Goal: Ask a question: Seek information or help from site administrators or community

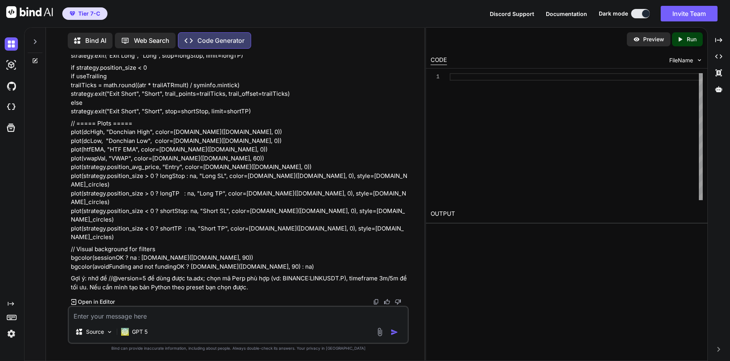
scroll to position [6909, 0]
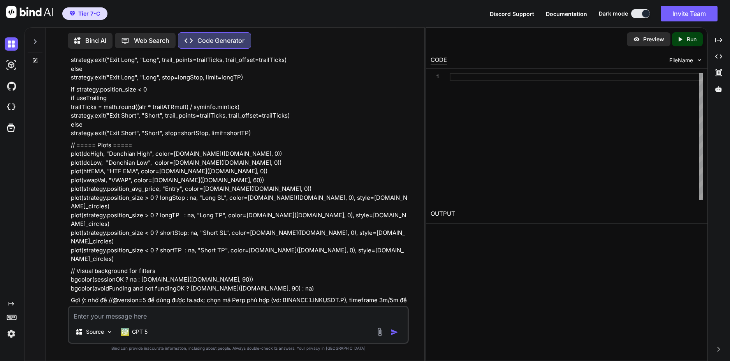
drag, startPoint x: 178, startPoint y: 198, endPoint x: 97, endPoint y: 189, distance: 81.1
click at [485, 149] on div at bounding box center [576, 136] width 253 height 127
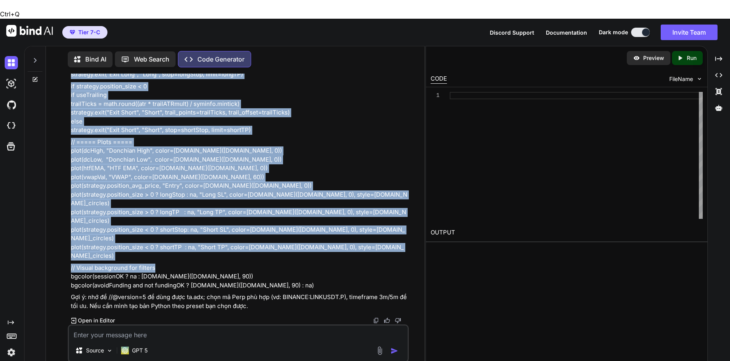
scroll to position [8029, 0]
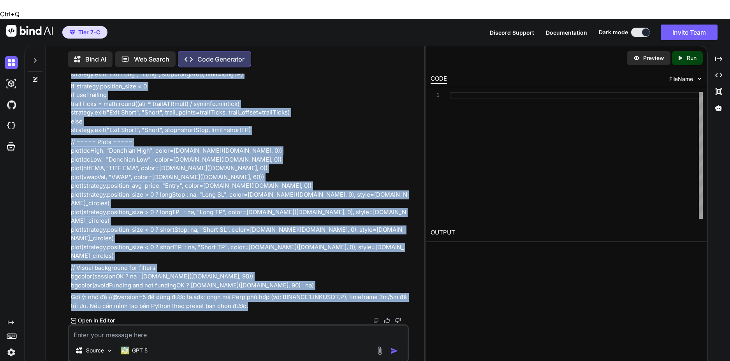
drag, startPoint x: 71, startPoint y: 179, endPoint x: 269, endPoint y: 285, distance: 224.5
copy div "//@version=5 strategy("LINK/USDT Donchian Breakout + ADX + MTF EMA", shorttitle…"
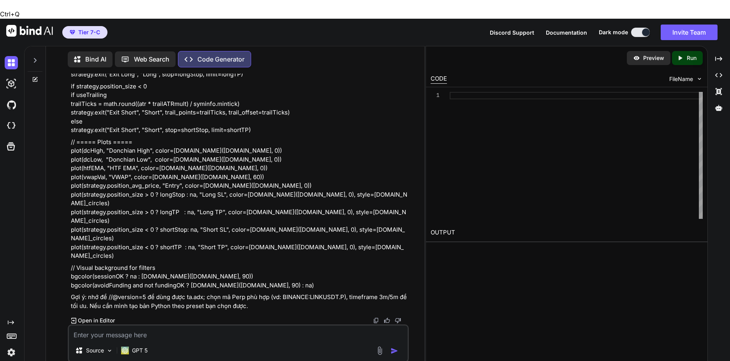
click at [94, 316] on p "Open in Editor" at bounding box center [96, 320] width 37 height 8
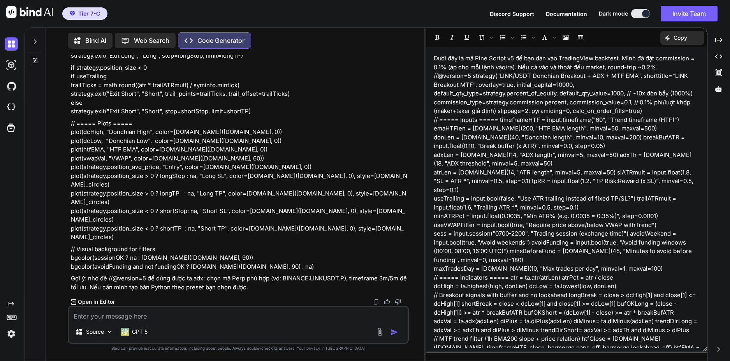
click at [289, 116] on p "if strategy.position_size < 0 if useTrailing trailTicks = math.round((atr * tra…" at bounding box center [239, 89] width 336 height 53
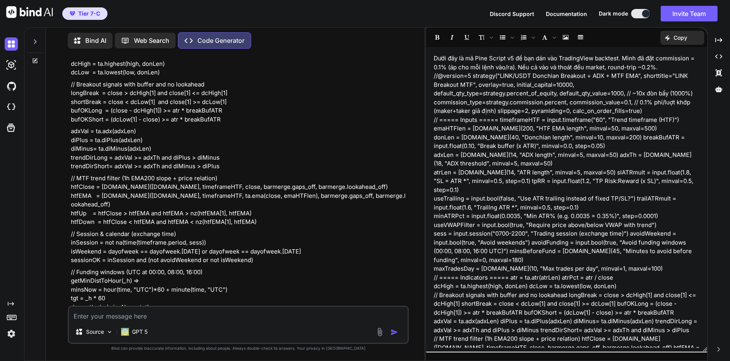
scroll to position [6200, 0]
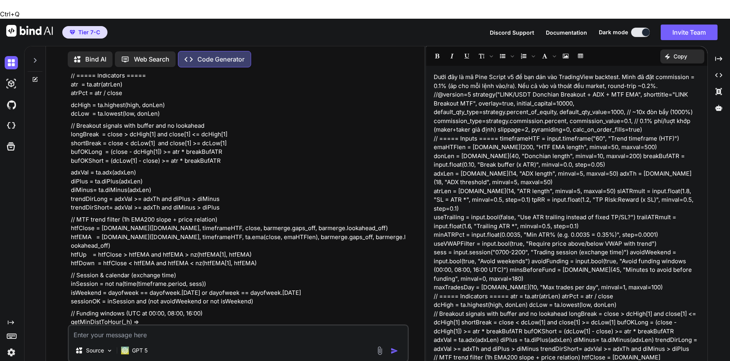
drag, startPoint x: 359, startPoint y: 171, endPoint x: 115, endPoint y: 171, distance: 244.0
copy p "Pine không nhận ra thư viện ta (thường là do script KHÔNG chạy ở Pine v5). Cách…"
click at [178, 325] on textarea at bounding box center [238, 332] width 339 height 14
paste textarea "Pine không nhận ra thư viện ta (thường là do script KHÔNG chạy ở Pine v5). Cách…"
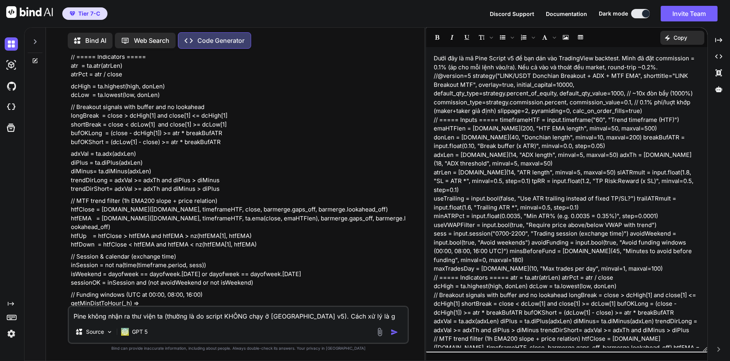
type textarea "Pine không nhận ra thư viện ta (thường là do script KHÔNG chạy ở Pine v5). Cách…"
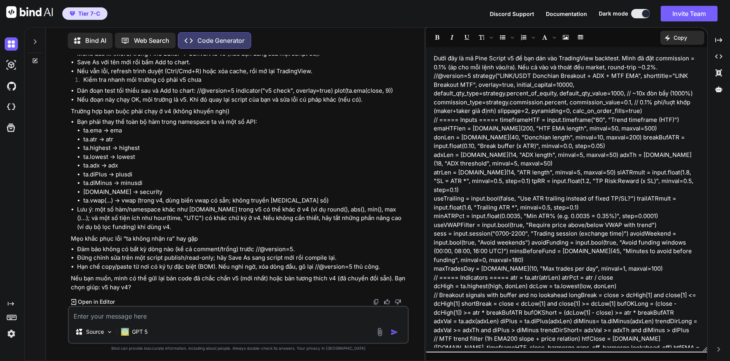
scroll to position [8267, 0]
drag, startPoint x: 434, startPoint y: 74, endPoint x: 568, endPoint y: 137, distance: 148.0
click at [565, 159] on div "Dưới đây là mã Pine Script v5 để bạn dán vào TradingView backtest. Mình đã đặt …" at bounding box center [566, 199] width 281 height 297
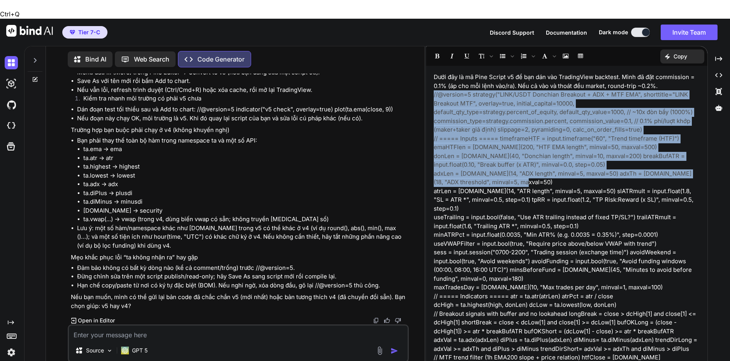
click at [487, 134] on p "// ===== Inputs ===== timeframeHTF = input.timeframe("60", "Trend timeframe (HT…" at bounding box center [567, 143] width 266 height 18
click at [434, 90] on p "//@version=5 strategy("LINK/USDT Donchian Breakout + ADX + MTF EMA", shorttitle…" at bounding box center [567, 112] width 266 height 44
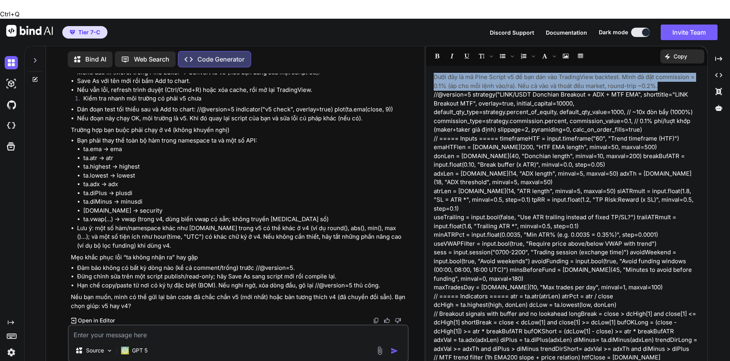
drag, startPoint x: 665, startPoint y: 68, endPoint x: 425, endPoint y: 56, distance: 240.0
click at [425, 56] on div "Dưới đây là mã Pine Script v5 để bạn dán vào TradingView backtest. Mình đã đặt …" at bounding box center [566, 213] width 282 height 334
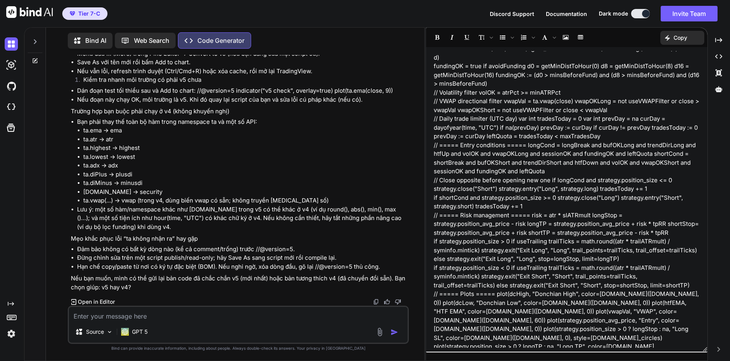
scroll to position [445, 0]
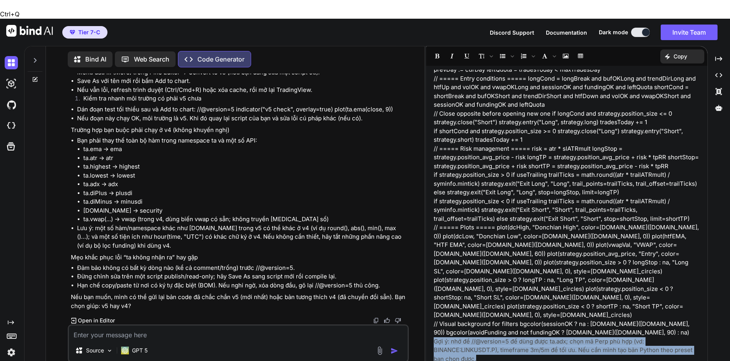
drag, startPoint x: 490, startPoint y: 340, endPoint x: 432, endPoint y: 324, distance: 59.8
click at [432, 324] on div "﻿ //@version=5 strategy("LINK/USDT Donchian Breakout + ADX + MTF EMA", shorttit…" at bounding box center [566, 218] width 281 height 297
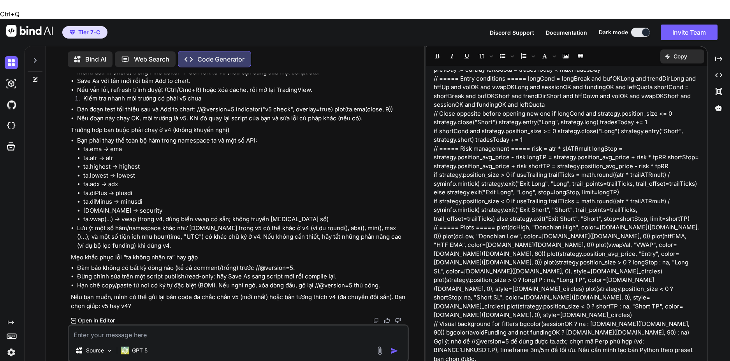
scroll to position [428, 0]
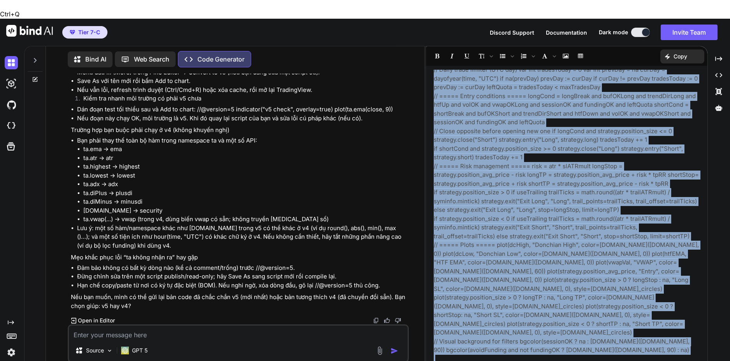
copy div "//@version=5 strategy("LINK/USDT Donchian Breakout + ADX + MTF EMA", shorttitle…"
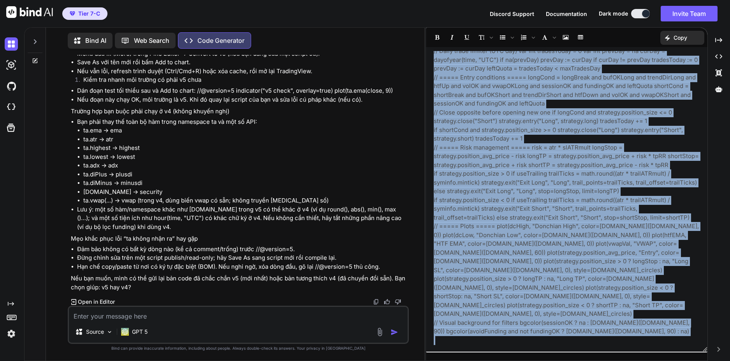
drag, startPoint x: 198, startPoint y: 225, endPoint x: 299, endPoint y: 224, distance: 100.4
click at [299, 95] on li "Dán đoạn test tối thiểu sau và Add to chart: //@version=5 indicator("v5 check",…" at bounding box center [242, 90] width 330 height 9
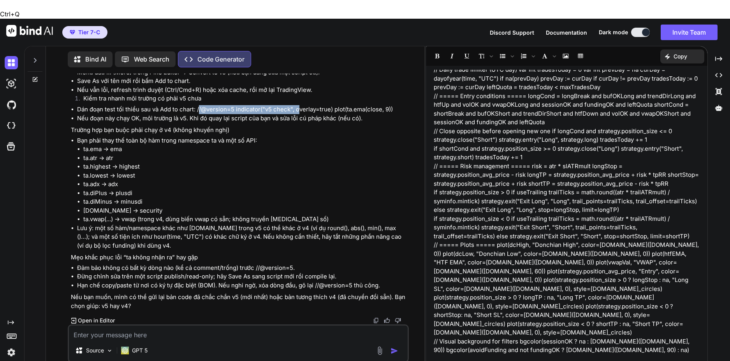
click at [202, 114] on li "Dán đoạn test tối thiểu sau và Add to chart: //@version=5 indicator("v5 check",…" at bounding box center [242, 109] width 330 height 9
drag, startPoint x: 255, startPoint y: 224, endPoint x: 395, endPoint y: 224, distance: 140.1
click at [395, 114] on li "Dán đoạn test tối thiểu sau và Add to chart: //@version=5 indicator("v5 check",…" at bounding box center [242, 109] width 330 height 9
copy li "//@version=5 indicator("v5 check", overlay=true) plot(ta.ema(close, 9))"
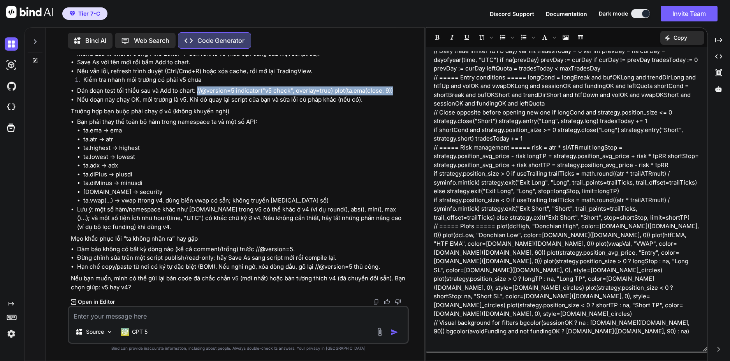
click at [156, 318] on textarea at bounding box center [238, 314] width 339 height 14
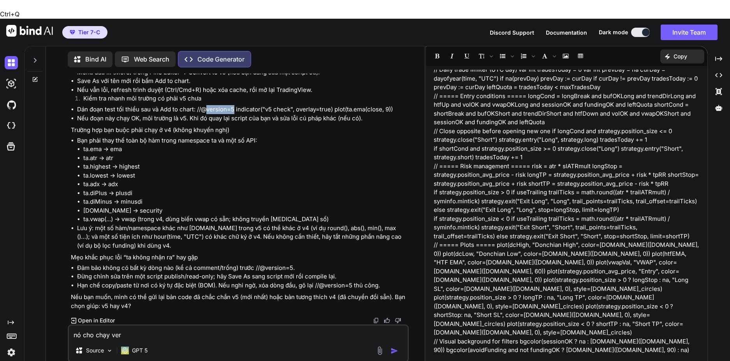
drag, startPoint x: 207, startPoint y: 223, endPoint x: 234, endPoint y: 223, distance: 26.9
click at [234, 114] on li "Dán đoạn test tối thiểu sau và Add to chart: //@version=5 indicator("v5 check",…" at bounding box center [242, 109] width 330 height 9
copy li "version=5"
click at [136, 325] on textarea "nó cho chạy ver" at bounding box center [238, 332] width 339 height 14
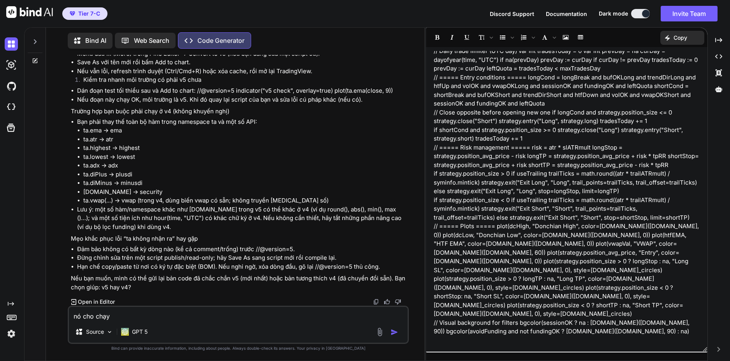
paste textarea "version=5"
type textarea "nó cho chạy version=6 thôi bạn"
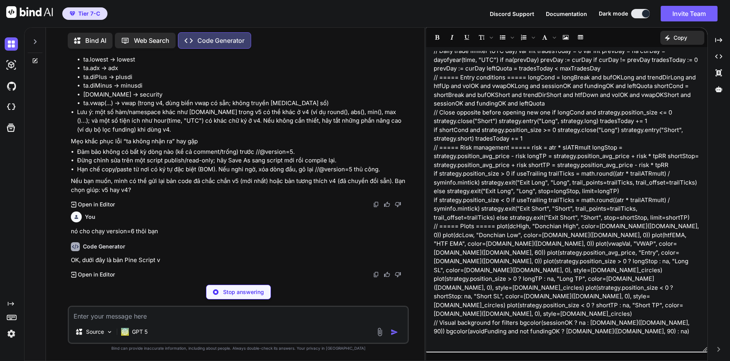
scroll to position [8483, 0]
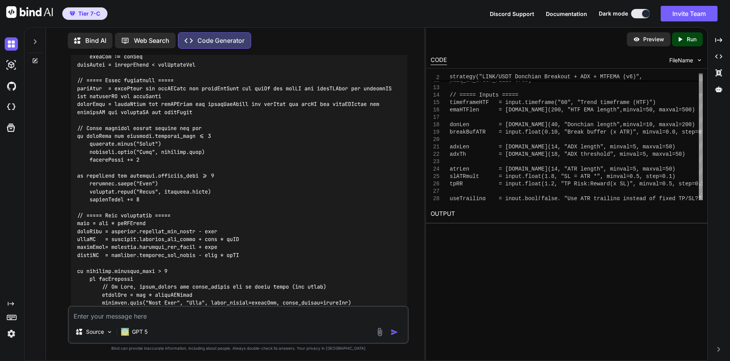
scroll to position [0, 0]
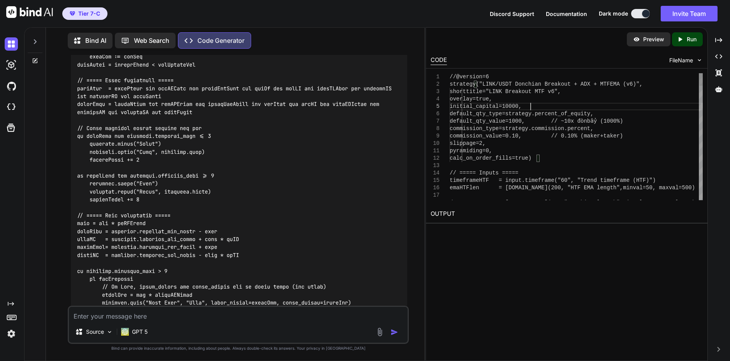
type textarea "//@version=6 strategy("LINK/USDT Donchian Breakout + ADX + MTF EMA (v6)", short…"
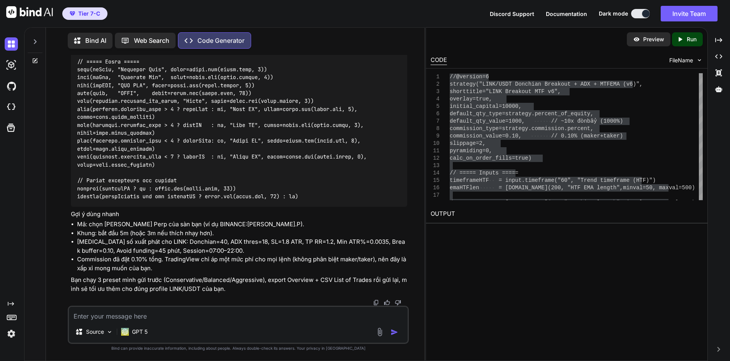
scroll to position [9910, 0]
click at [260, 316] on textarea at bounding box center [238, 314] width 339 height 14
click at [273, 320] on textarea at bounding box center [238, 314] width 339 height 14
paste textarea "Could not find function or function reference 'ta.adx"
type textarea "dù mình chạy v6 nhưng vẫn lỗi Could not find function or function reference 'ta…"
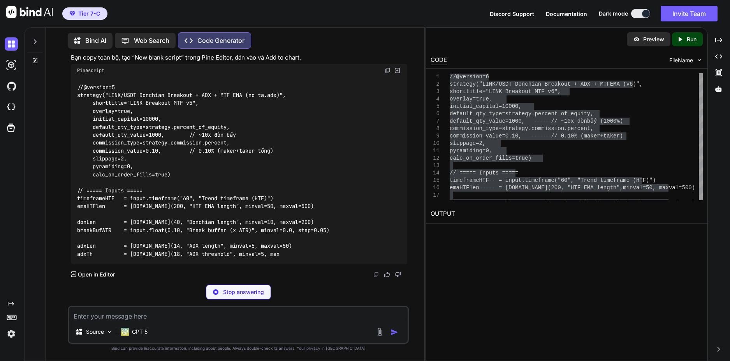
scroll to position [10187, 0]
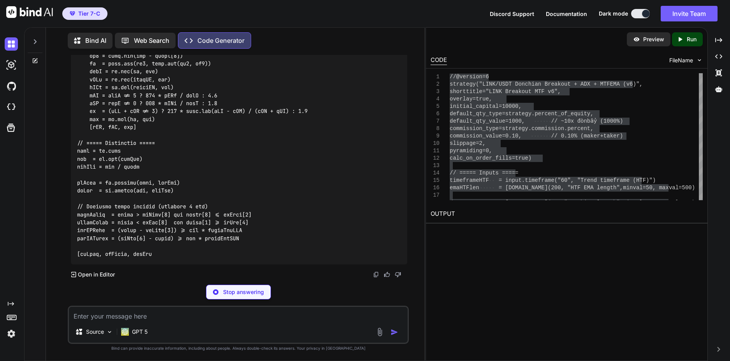
scroll to position [10148, 0]
drag, startPoint x: 386, startPoint y: 161, endPoint x: 340, endPoint y: 206, distance: 64.7
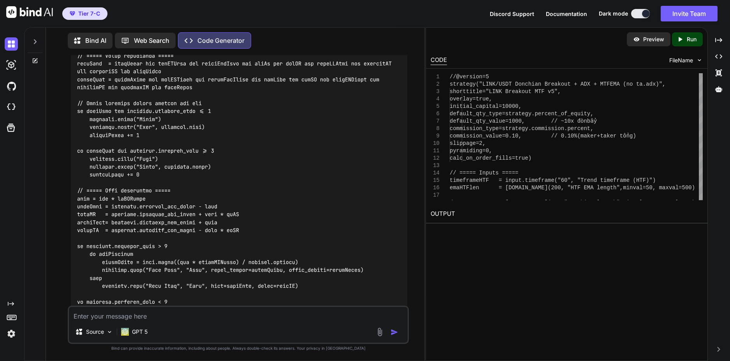
drag, startPoint x: 388, startPoint y: 163, endPoint x: 353, endPoint y: 178, distance: 38.2
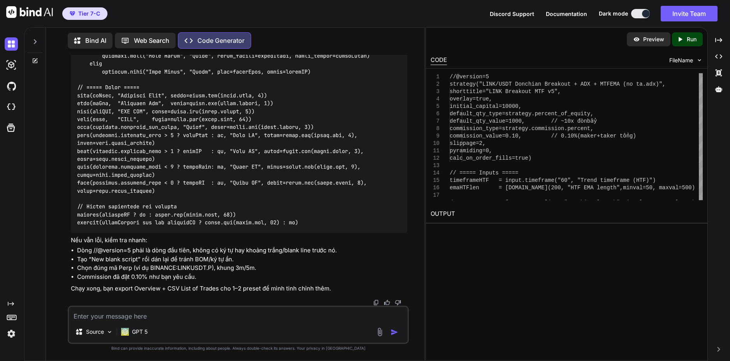
scroll to position [11516, 0]
click at [274, 316] on textarea at bounding box center [238, 314] width 339 height 14
paste textarea "Could not find function or function reference 'dayofyear'"
type textarea "Could not find function or function reference 'dayofyear' => lỗi"
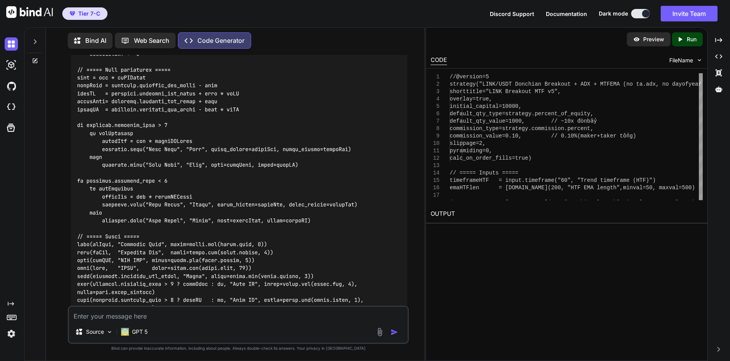
scroll to position [11742, 0]
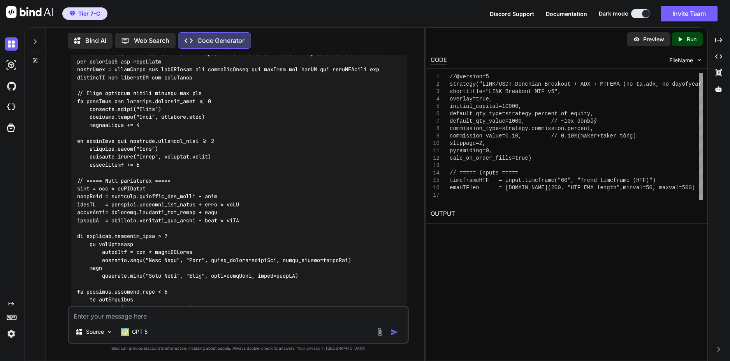
drag, startPoint x: 386, startPoint y: 183, endPoint x: 4, endPoint y: 180, distance: 382.2
click at [221, 314] on textarea at bounding box center [238, 314] width 339 height 14
click at [197, 314] on textarea at bounding box center [238, 314] width 339 height 14
click at [142, 313] on textarea at bounding box center [238, 314] width 339 height 14
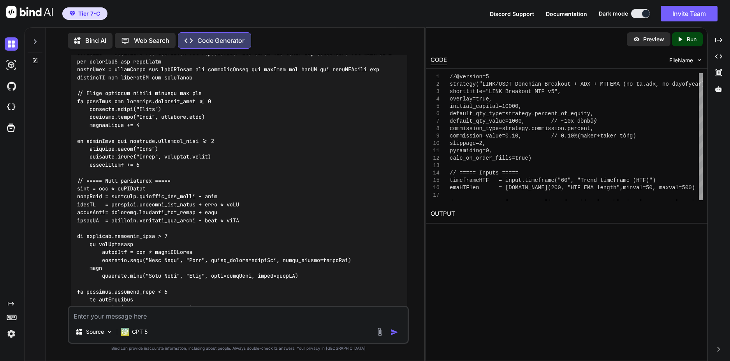
click at [159, 316] on textarea at bounding box center [238, 314] width 339 height 14
click at [179, 318] on textarea at bounding box center [238, 314] width 339 height 14
paste textarea "https://prnt.sc/dZmrBBNL5vzX"
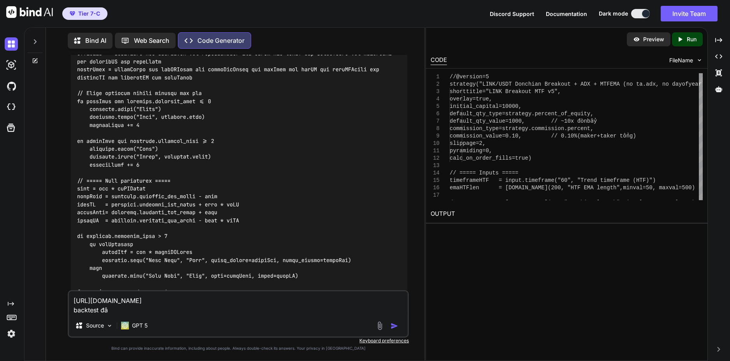
type textarea "https://prnt.sc/dZmrBBNL5vzX backtest đây"
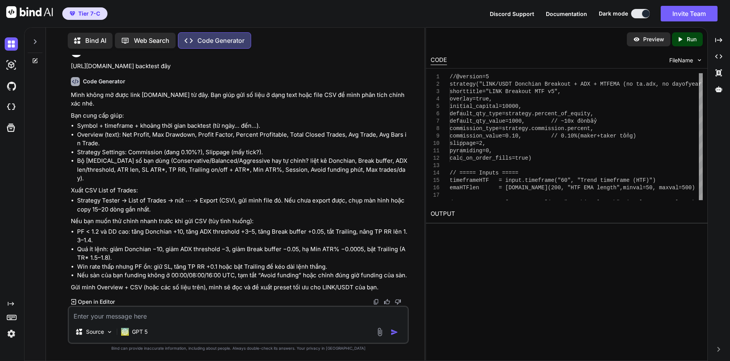
scroll to position [13324, 0]
click at [91, 332] on p "Source" at bounding box center [95, 332] width 18 height 8
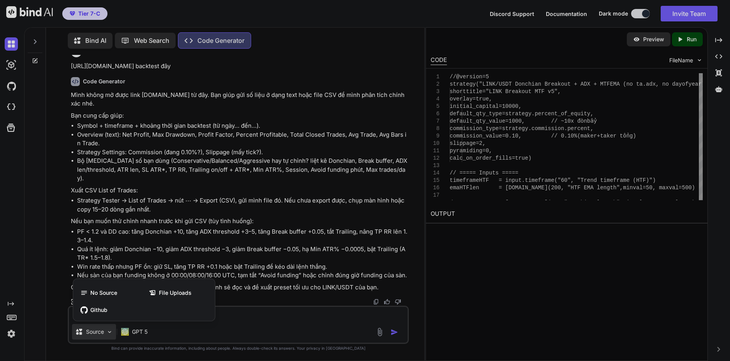
click at [91, 332] on div at bounding box center [365, 180] width 730 height 361
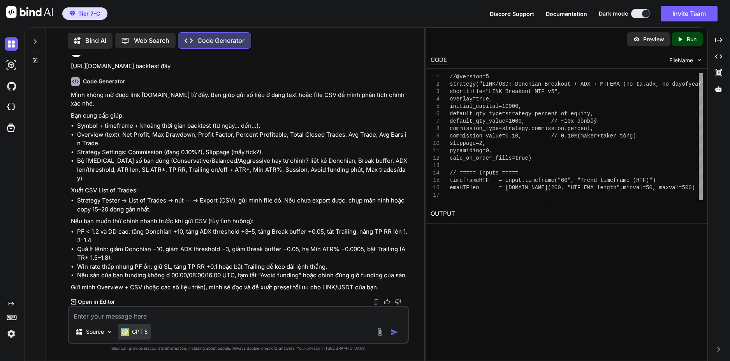
click at [131, 328] on div "GPT 5" at bounding box center [134, 332] width 26 height 8
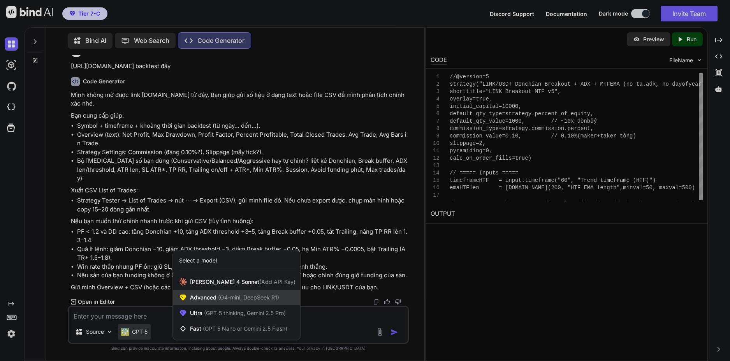
click at [284, 298] on div "Advanced (O4-mini, DeepSeek R1)" at bounding box center [236, 298] width 127 height 16
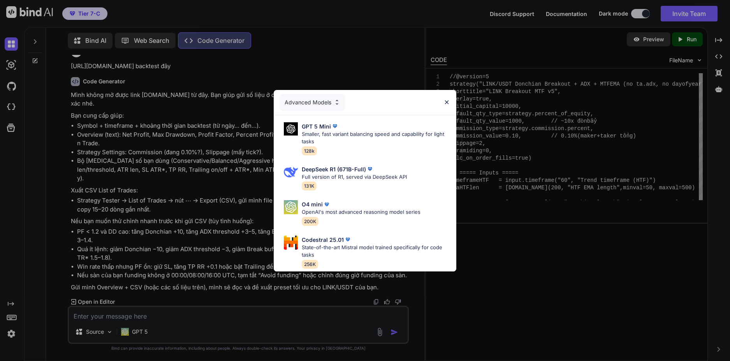
click at [443, 99] on img at bounding box center [446, 102] width 7 height 7
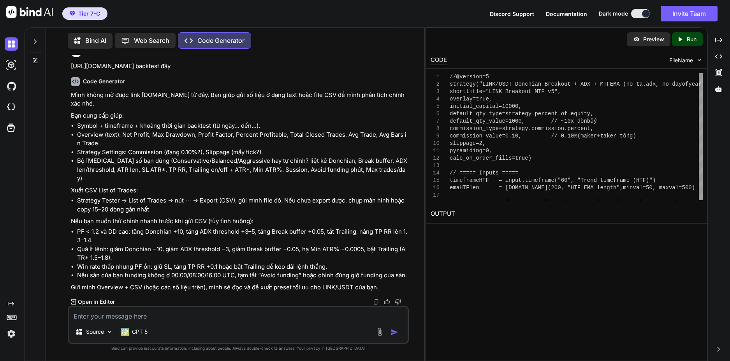
click at [224, 313] on textarea at bounding box center [238, 314] width 339 height 14
click at [238, 314] on textarea "bạn hãy viết lại bot, mình cần set bot theo thông số" at bounding box center [238, 314] width 339 height 14
click at [236, 314] on textarea "bạn hãy viết lại bot, mình cần set bot theo thông số" at bounding box center [238, 314] width 339 height 14
paste textarea "Khung H4: Supertrend downtrend. Khung H1: Keltner giảm, Rsi giảm, Keltner color…"
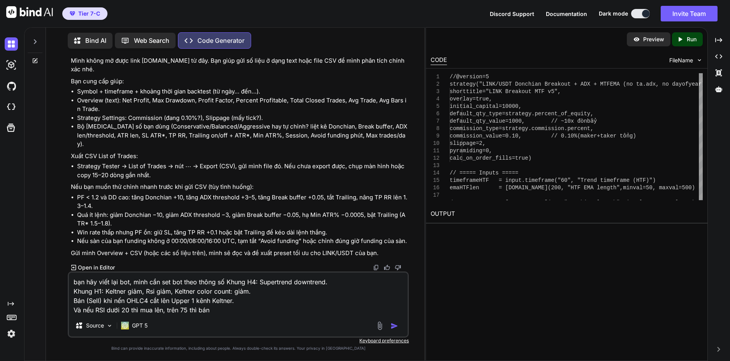
click at [129, 309] on textarea "bạn hãy viết lại bot, mình cần set bot theo thông số Khung H4: Supertrend downt…" at bounding box center [238, 293] width 339 height 42
click at [225, 311] on textarea "bạn hãy viết lại bot, mình cần set bot theo thông số Khung H4: Supertrend downt…" at bounding box center [238, 293] width 339 height 42
type textarea "bạn hãy viết lại bot, mình cần set bot theo thông số Khung H4: Supertrend downt…"
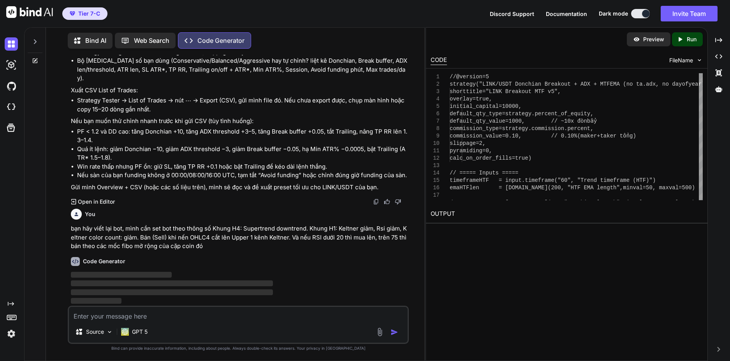
scroll to position [13423, 0]
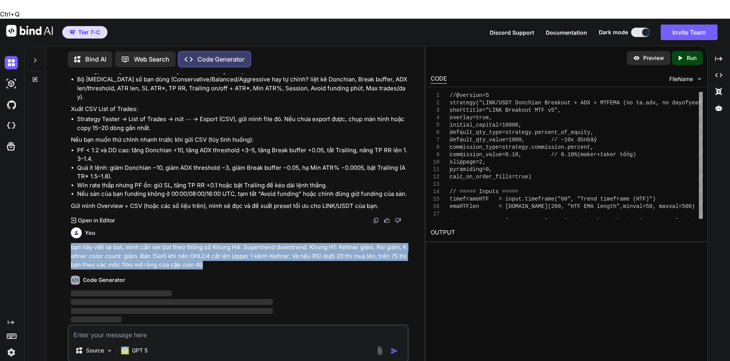
drag, startPoint x: 203, startPoint y: 246, endPoint x: 72, endPoint y: 228, distance: 132.8
click at [72, 243] on p "bạn hãy viết lại bot, mình cần set bot theo thông số Khung H4: Supertrend downt…" at bounding box center [239, 256] width 336 height 26
copy p "bạn hãy viết lại bot, mình cần set bot theo thông số Khung H4: Supertrend downt…"
click at [162, 325] on textarea at bounding box center [238, 332] width 339 height 14
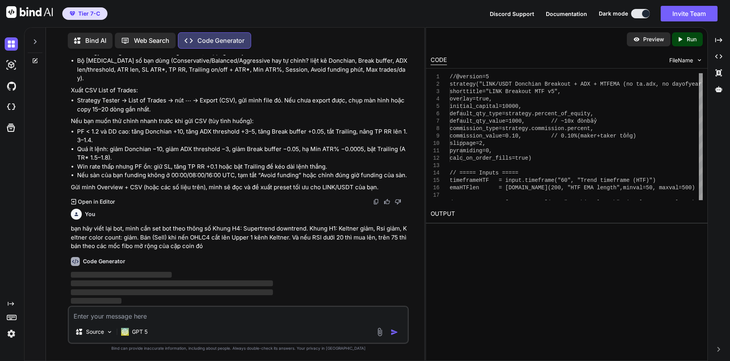
paste textarea "bạn hãy viết lại bot, mình cần set bot theo thông số Khung H4: Supertrend downt…"
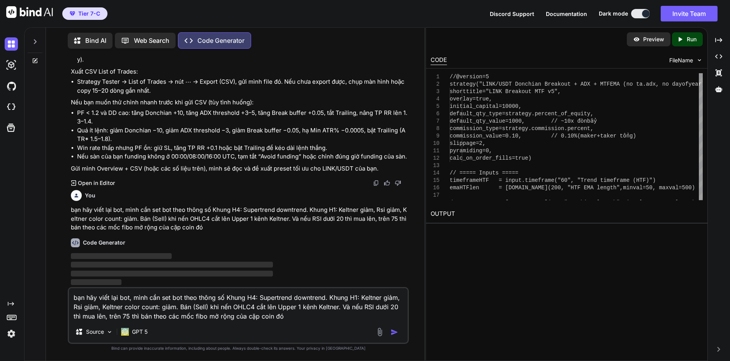
type textarea "bạn hãy viết lại bot, mình cần set bot theo thông số Khung H4: Supertrend downt…"
click at [395, 332] on img "button" at bounding box center [394, 332] width 8 height 8
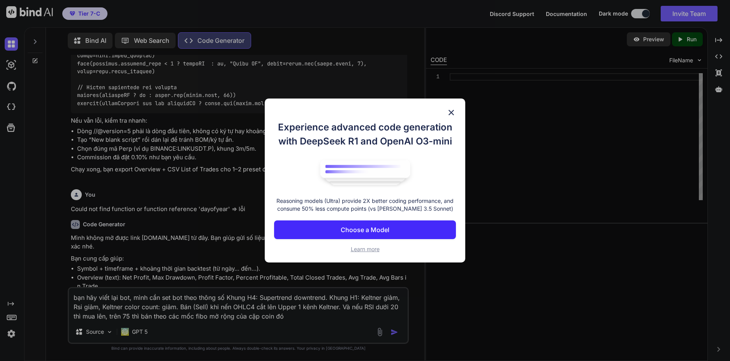
scroll to position [3793, 0]
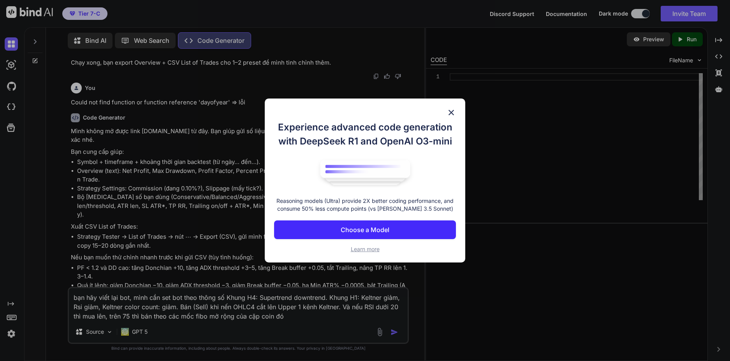
drag, startPoint x: 452, startPoint y: 111, endPoint x: 425, endPoint y: 124, distance: 30.6
click at [452, 111] on img at bounding box center [450, 112] width 9 height 9
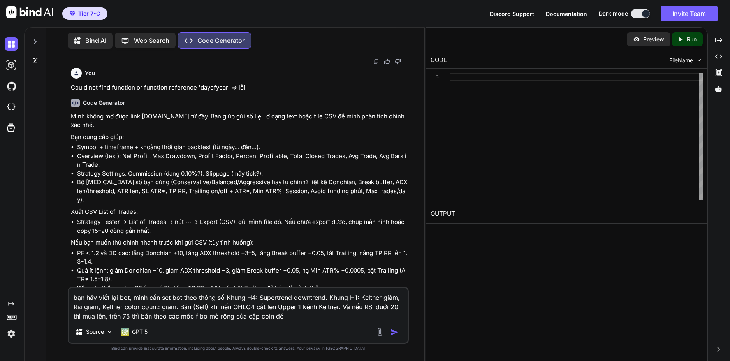
scroll to position [3822, 0]
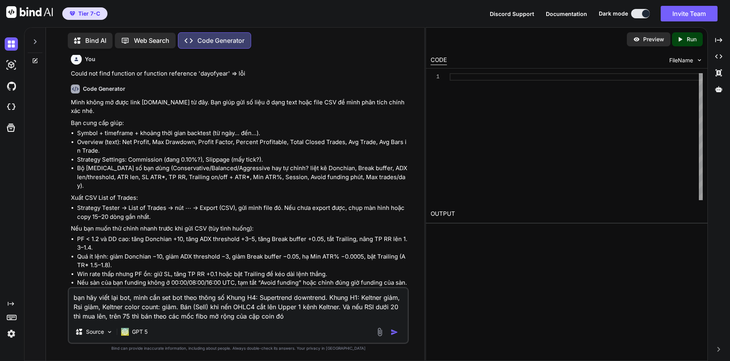
click at [397, 334] on img "button" at bounding box center [394, 332] width 8 height 8
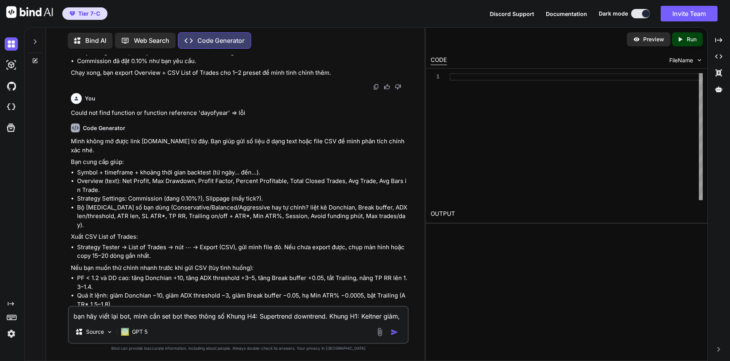
scroll to position [3821, 0]
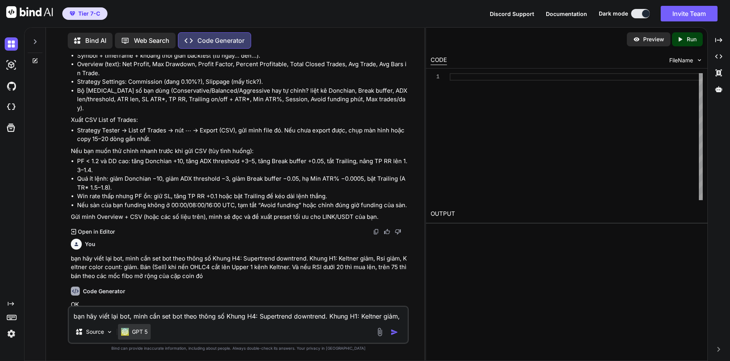
click at [139, 331] on p "GPT 5" at bounding box center [140, 332] width 16 height 8
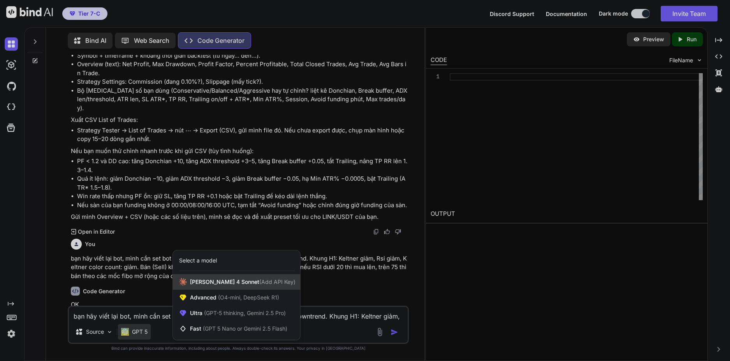
click at [263, 283] on span "(Add API Key)" at bounding box center [277, 281] width 36 height 7
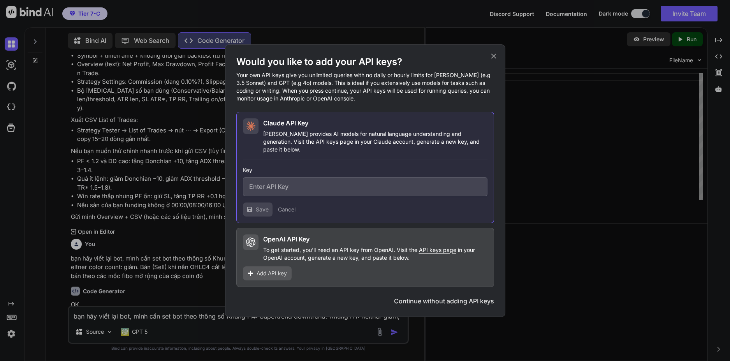
click at [423, 296] on button "Continue without adding API keys" at bounding box center [444, 300] width 100 height 9
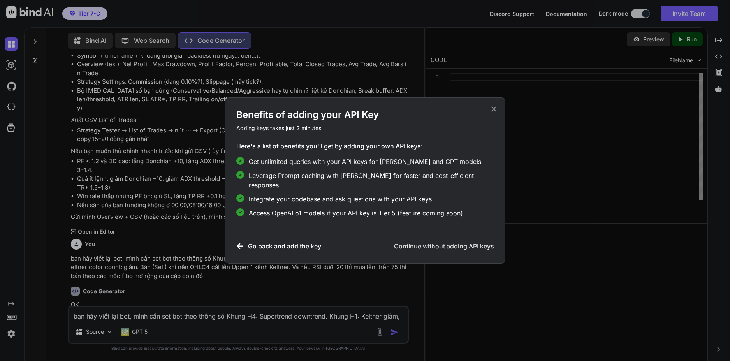
click at [441, 241] on h3 "Continue without adding API keys" at bounding box center [444, 245] width 100 height 9
type textarea "x"
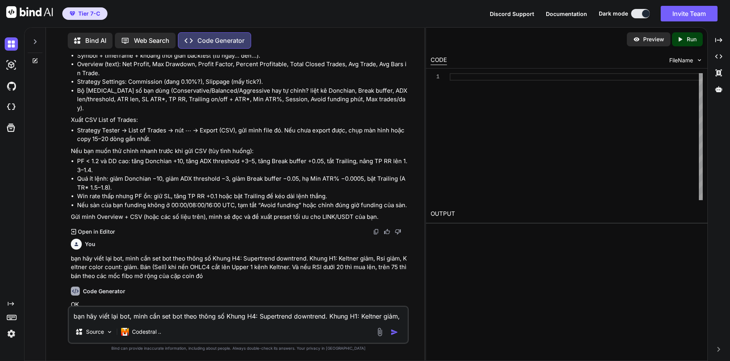
click at [264, 311] on textarea "bạn hãy viết lại bot, mình cần set bot theo thông số Khung H4: Supertrend downt…" at bounding box center [238, 314] width 339 height 14
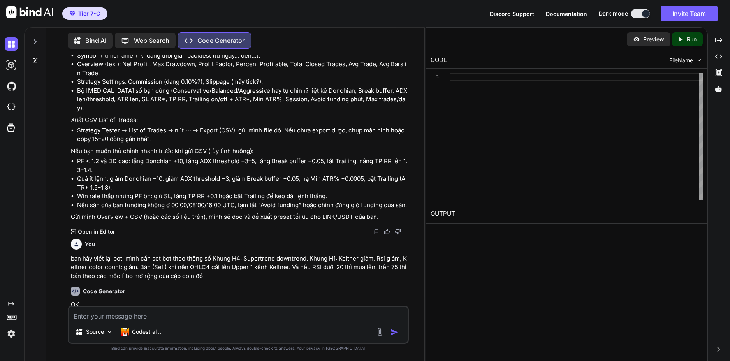
paste textarea "bạn hãy viết lại bot, mình cần set bot theo thông số Khung H4: Supertrend downt…"
type textarea "bạn hãy viết lại bot, mình cần set bot theo thông số Khung H4: Supertrend downt…"
type textarea "x"
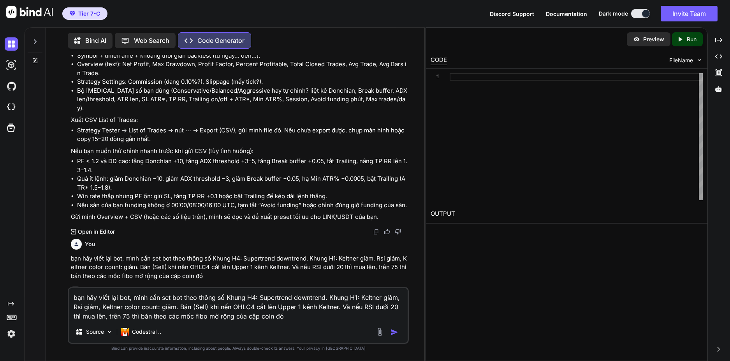
type textarea "bạn hãy viết lại bot, mình cần set bot theo thông số Khung H4: Supertrend downt…"
type textarea "x"
type textarea "bạn hãy viết lại bot, mình cần set bot theo thông số Khung H4: Supertrend downt…"
type textarea "x"
type textarea "bạn hãy viết lại bot, mình cần set bot theo thông số Khung H4: Supertrend downt…"
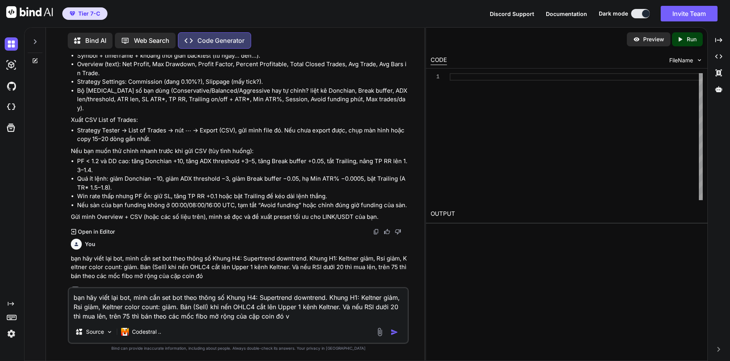
type textarea "x"
type textarea "bạn hãy viết lại bot, mình cần set bot theo thông số Khung H4: Supertrend downt…"
type textarea "x"
type textarea "bạn hãy viết lại bot, mình cần set bot theo thông số Khung H4: Supertrend downt…"
type textarea "x"
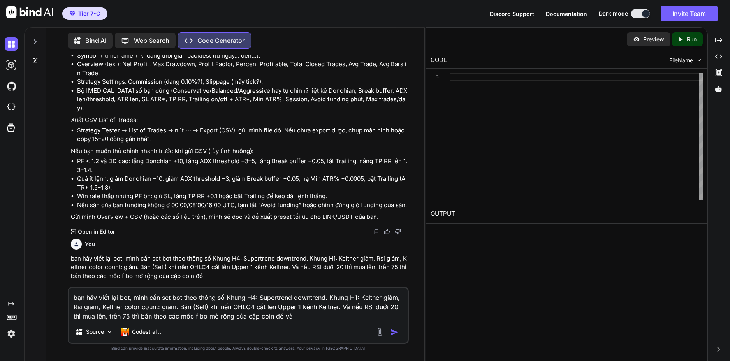
type textarea "bạn hãy viết lại bot, mình cần set bot theo thông số Khung H4: Supertrend downt…"
type textarea "x"
type textarea "bạn hãy viết lại bot, mình cần set bot theo thông số Khung H4: Supertrend downt…"
type textarea "x"
type textarea "bạn hãy viết lại bot, mình cần set bot theo thông số Khung H4: Supertrend downt…"
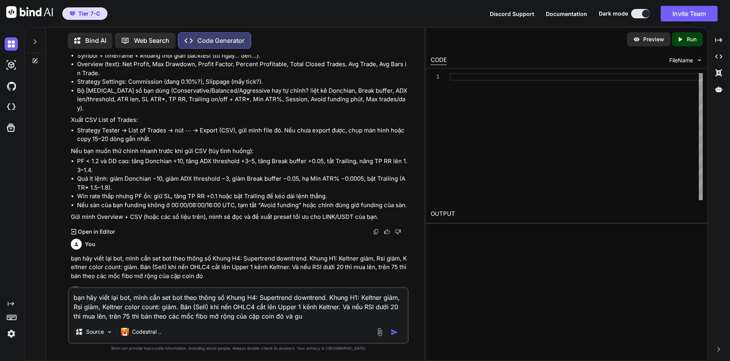
type textarea "x"
type textarea "bạn hãy viết lại bot, mình cần set bot theo thông số Khung H4: Supertrend downt…"
type textarea "x"
type textarea "bạn hãy viết lại bot, mình cần set bot theo thông số Khung H4: Supertrend downt…"
type textarea "x"
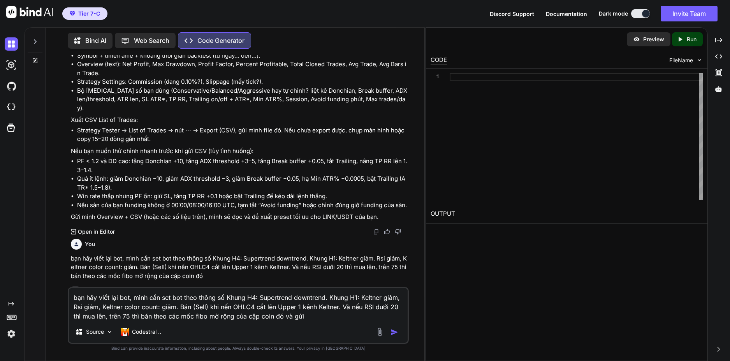
type textarea "bạn hãy viết lại bot, mình cần set bot theo thông số Khung H4: Supertrend downt…"
type textarea "x"
type textarea "bạn hãy viết lại bot, mình cần set bot theo thông số Khung H4: Supertrend downt…"
type textarea "x"
type textarea "bạn hãy viết lại bot, mình cần set bot theo thông số Khung H4: Supertrend downt…"
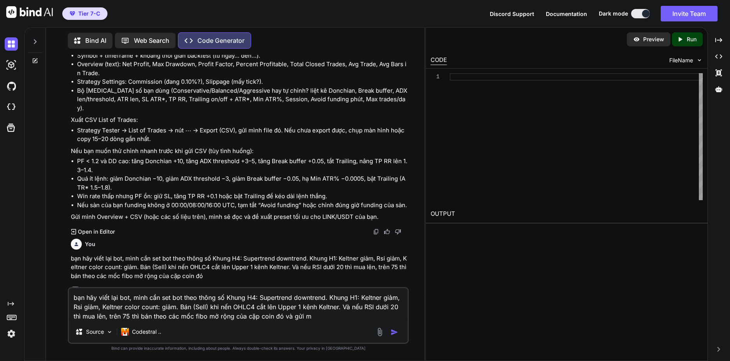
type textarea "x"
type textarea "bạn hãy viết lại bot, mình cần set bot theo thông số Khung H4: Supertrend downt…"
type textarea "x"
type textarea "bạn hãy viết lại bot, mình cần set bot theo thông số Khung H4: Supertrend downt…"
type textarea "x"
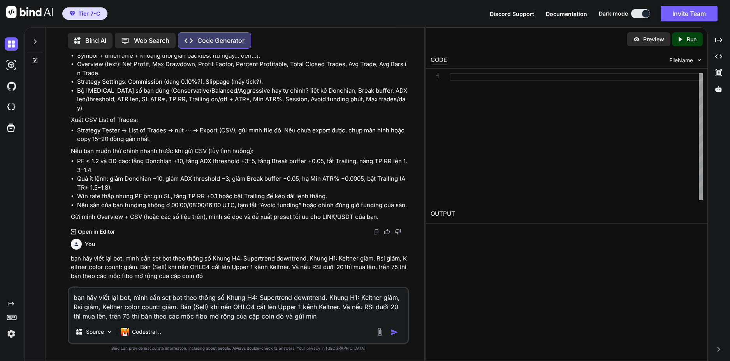
type textarea "bạn hãy viết lại bot, mình cần set bot theo thông số Khung H4: Supertrend downt…"
type textarea "x"
type textarea "bạn hãy viết lại bot, mình cần set bot theo thông số Khung H4: Supertrend downt…"
type textarea "x"
type textarea "bạn hãy viết lại bot, mình cần set bot theo thông số Khung H4: Supertrend downt…"
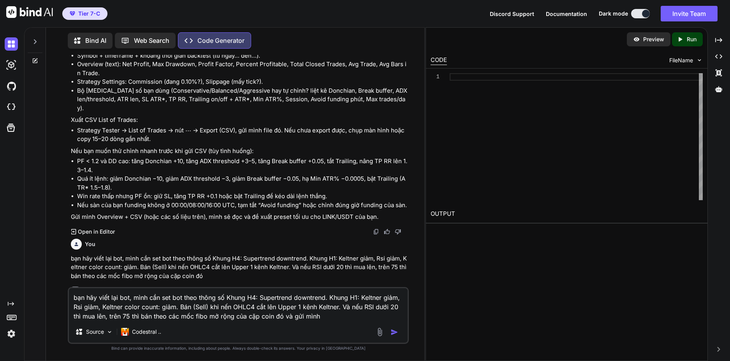
type textarea "x"
type textarea "bạn hãy viết lại bot, mình cần set bot theo thông số Khung H4: Supertrend downt…"
type textarea "x"
type textarea "bạn hãy viết lại bot, mình cần set bot theo thông số Khung H4: Supertrend downt…"
type textarea "x"
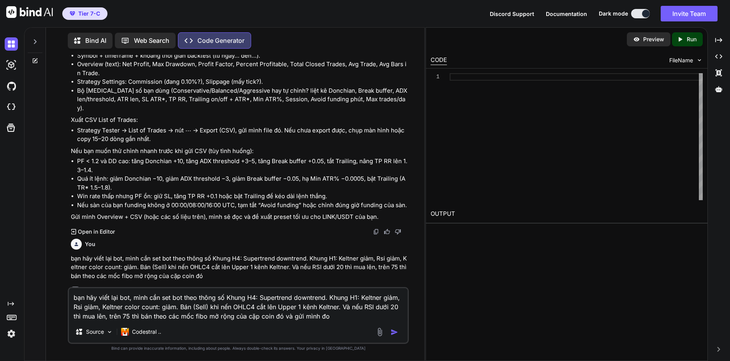
type textarea "bạn hãy viết lại bot, mình cần set bot theo thông số Khung H4: Supertrend downt…"
type textarea "x"
type textarea "bạn hãy viết lại bot, mình cần set bot theo thông số Khung H4: Supertrend downt…"
type textarea "x"
type textarea "bạn hãy viết lại bot, mình cần set bot theo thông số Khung H4: Supertrend downt…"
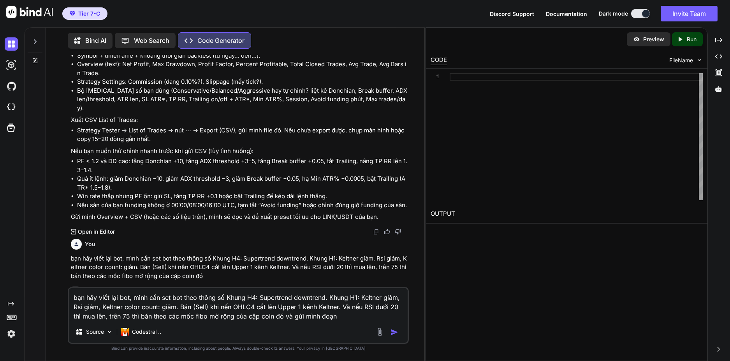
type textarea "x"
type textarea "bạn hãy viết lại bot, mình cần set bot theo thông số Khung H4: Supertrend downt…"
type textarea "x"
type textarea "bạn hãy viết lại bot, mình cần set bot theo thông số Khung H4: Supertrend downt…"
type textarea "x"
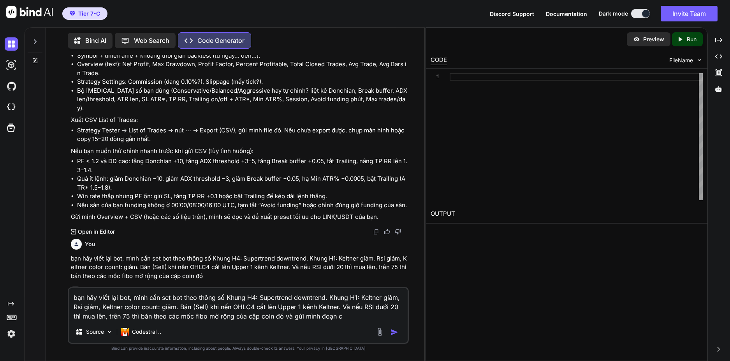
type textarea "bạn hãy viết lại bot, mình cần set bot theo thông số Khung H4: Supertrend downt…"
type textarea "x"
type textarea "bạn hãy viết lại bot, mình cần set bot theo thông số Khung H4: Supertrend downt…"
type textarea "x"
type textarea "bạn hãy viết lại bot, mình cần set bot theo thông số Khung H4: Supertrend downt…"
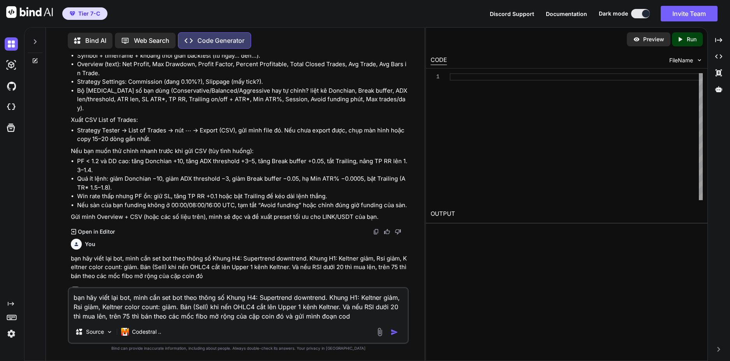
type textarea "x"
type textarea "bạn hãy viết lại bot, mình cần set bot theo thông số Khung H4: Supertrend downt…"
type textarea "x"
type textarea "bạn hãy viết lại bot, mình cần set bot theo thông số Khung H4: Supertrend downt…"
type textarea "x"
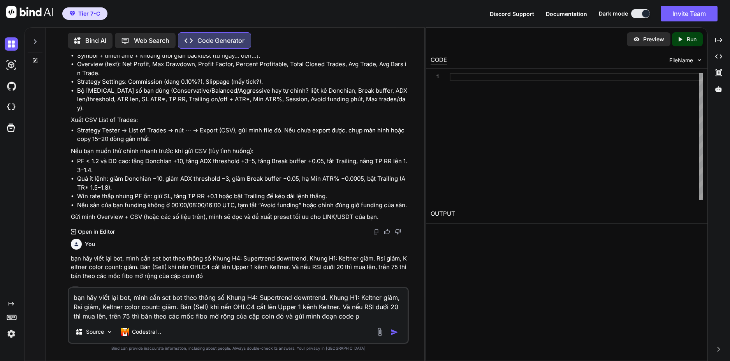
type textarea "bạn hãy viết lại bot, mình cần set bot theo thông số Khung H4: Supertrend downt…"
type textarea "x"
type textarea "bạn hãy viết lại bot, mình cần set bot theo thông số Khung H4: Supertrend downt…"
type textarea "x"
type textarea "bạn hãy viết lại bot, mình cần set bot theo thông số Khung H4: Supertrend downt…"
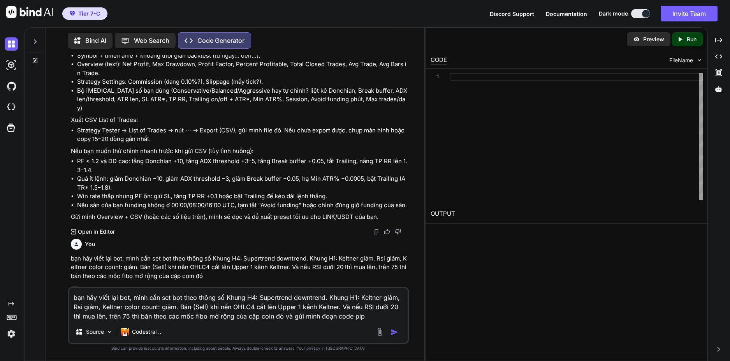
type textarea "x"
type textarea "bạn hãy viết lại bot, mình cần set bot theo thông số Khung H4: Supertrend downt…"
type textarea "x"
type textarea "bạn hãy viết lại bot, mình cần set bot theo thông số Khung H4: Supertrend downt…"
type textarea "x"
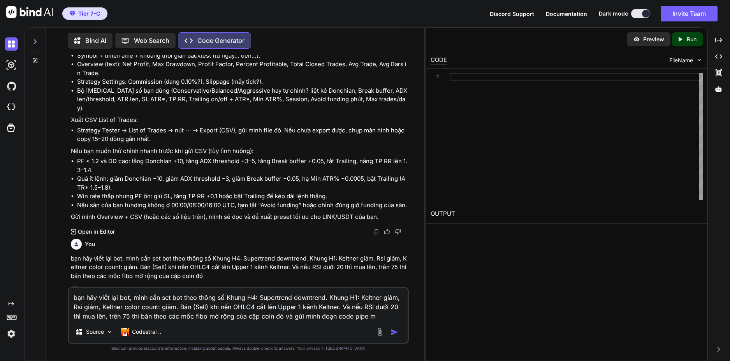
type textarea "bạn hãy viết lại bot, mình cần set bot theo thông số Khung H4: Supertrend downt…"
type textarea "x"
type textarea "bạn hãy viết lại bot, mình cần set bot theo thông số Khung H4: Supertrend downt…"
type textarea "x"
type textarea "bạn hãy viết lại bot, mình cần set bot theo thông số Khung H4: Supertrend downt…"
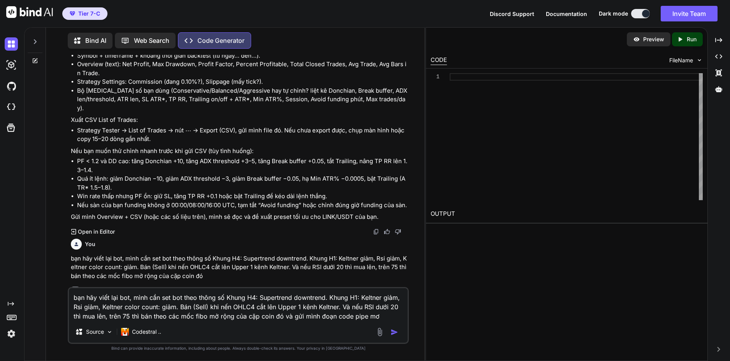
type textarea "x"
type textarea "bạn hãy viết lại bot, mình cần set bot theo thông số Khung H4: Supertrend downt…"
type textarea "x"
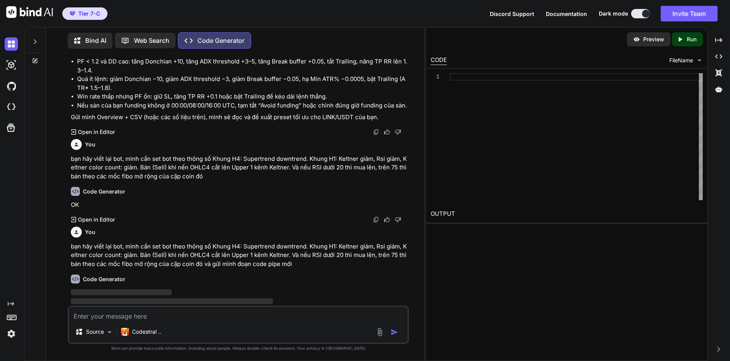
scroll to position [3920, 0]
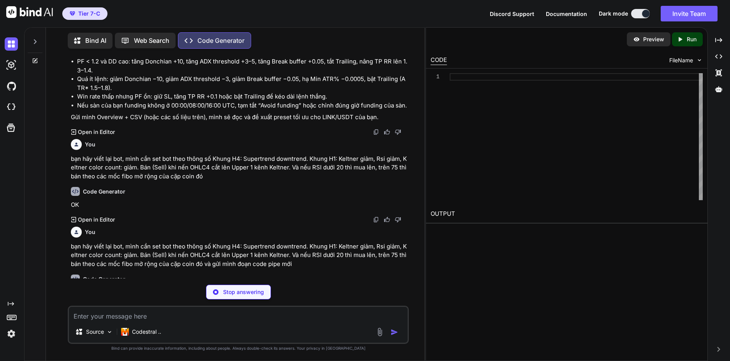
type textarea "x"
type textarea "// Visual background for conditions bgcolor(sellCondition ? [DOMAIN_NAME]([DOMA…"
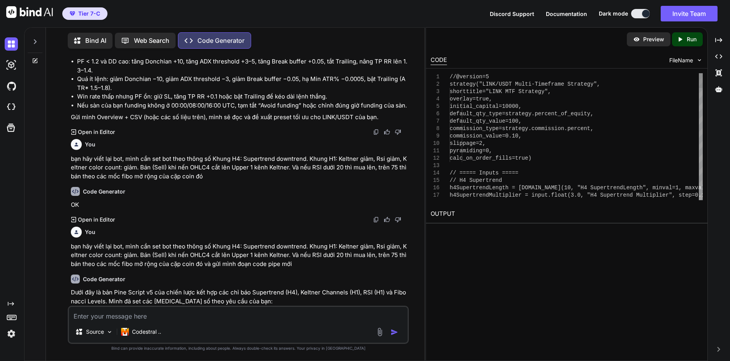
type textarea "x"
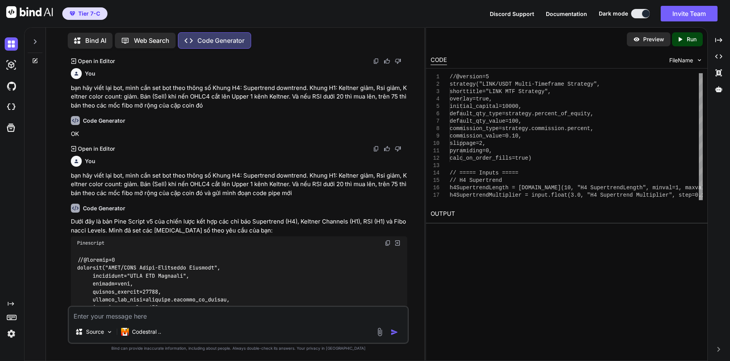
scroll to position [3998, 0]
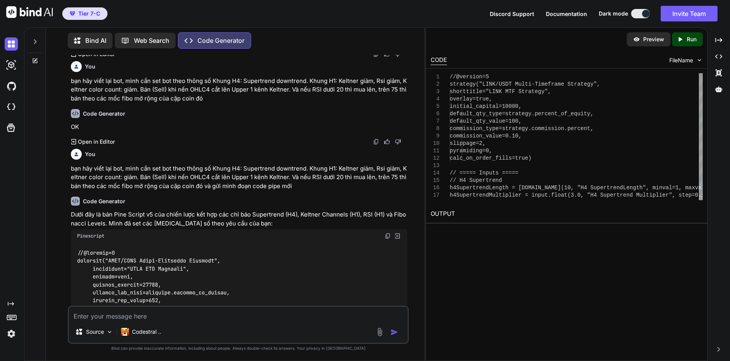
drag, startPoint x: 386, startPoint y: 221, endPoint x: 367, endPoint y: 247, distance: 32.3
click at [386, 233] on img at bounding box center [388, 236] width 6 height 6
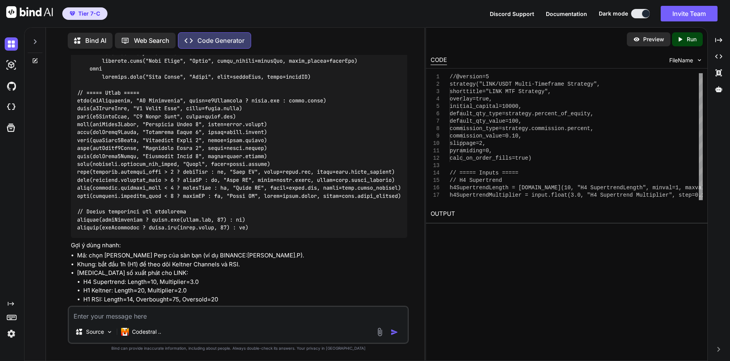
scroll to position [5150, 0]
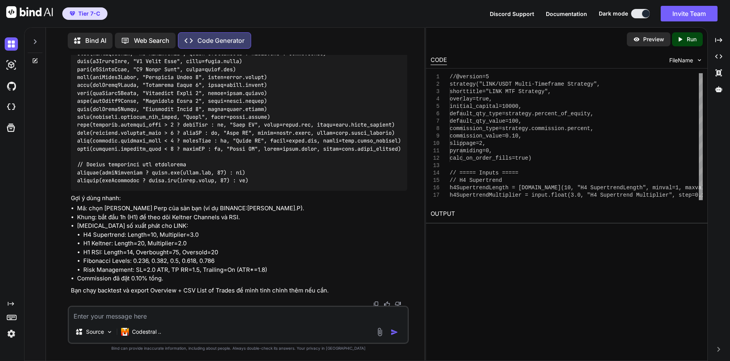
click at [181, 316] on textarea at bounding box center [238, 314] width 339 height 14
type textarea "b"
type textarea "x"
type textarea "ba"
type textarea "x"
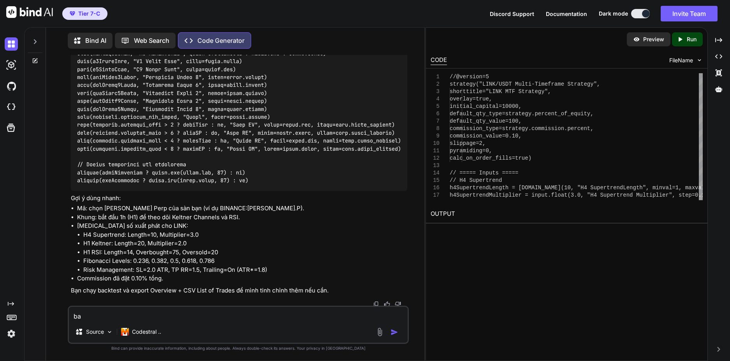
type textarea "ban"
type textarea "x"
type textarea "bạn"
type textarea "x"
type textarea "bạn"
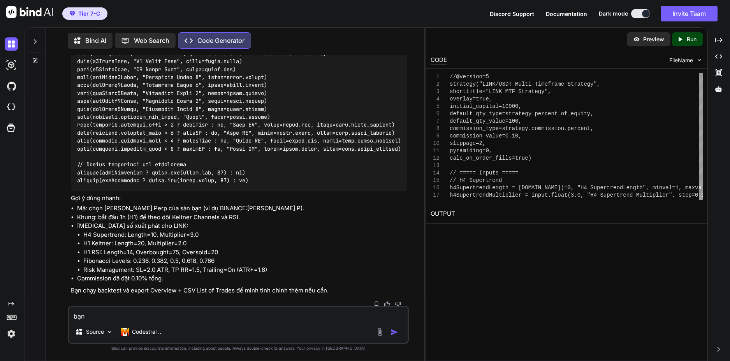
type textarea "x"
type textarea "bạn h"
type textarea "x"
type textarea "bạn ha"
type textarea "x"
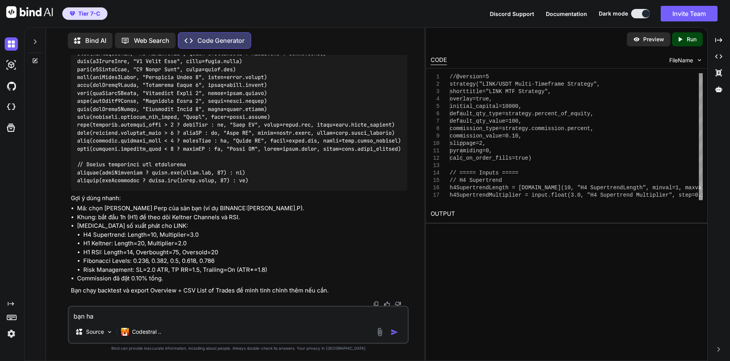
type textarea "bạn hay"
type textarea "x"
type textarea "bạn hãy"
type textarea "x"
type textarea "bạn hãy"
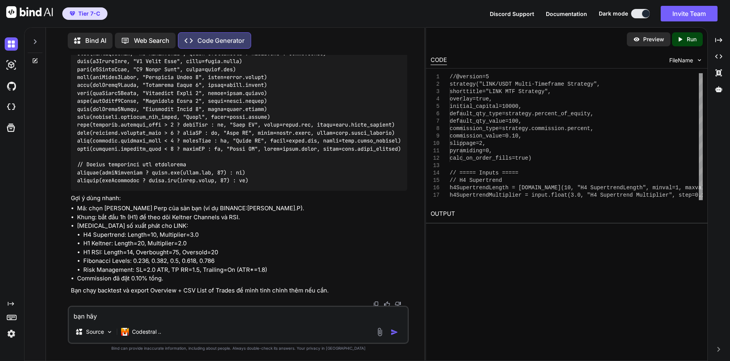
type textarea "x"
type textarea "bạn hãy t"
type textarea "x"
type textarea "bạn hãy te"
type textarea "x"
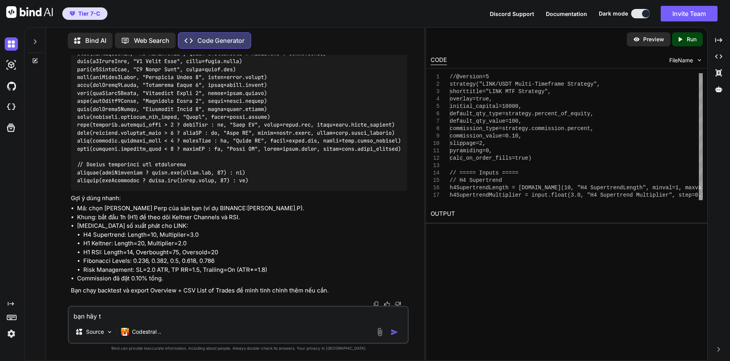
type textarea "bạn hãy té"
type textarea "x"
type textarea "bạn hãy tes"
type textarea "x"
type textarea "bạn hãy test"
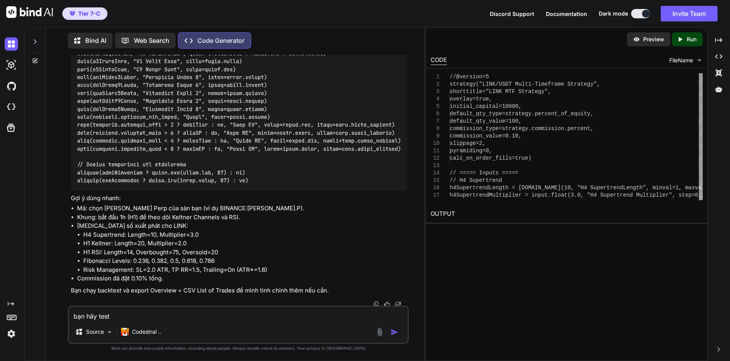
type textarea "x"
type textarea "bạn hãy test"
type textarea "x"
type textarea "bạn hãy test c"
type textarea "x"
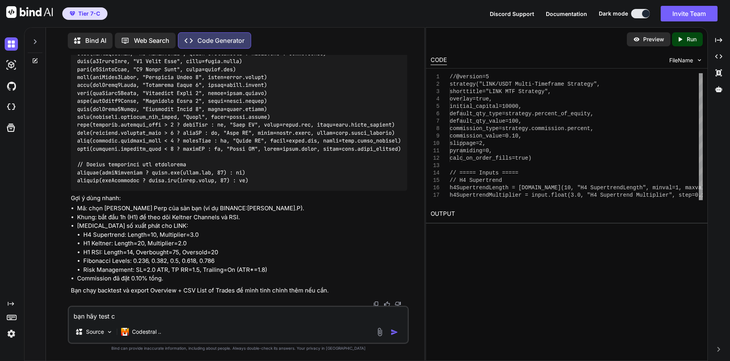
type textarea "bạn hãy test co"
type textarea "x"
type textarea "bạn hãy test cod"
type textarea "x"
type textarea "bạn hãy test code"
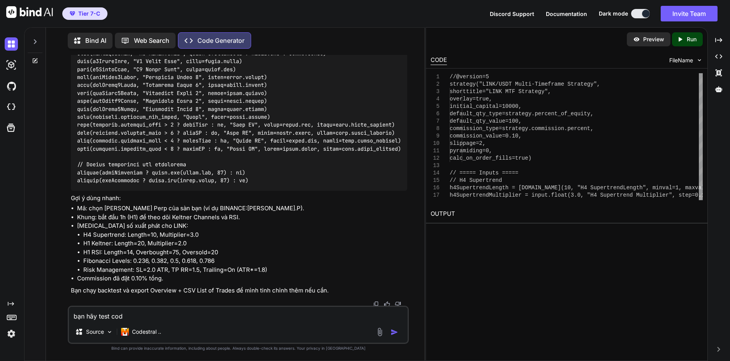
type textarea "x"
type textarea "bạn hãy test code"
type textarea "x"
type textarea "bạn hãy test code t"
type textarea "x"
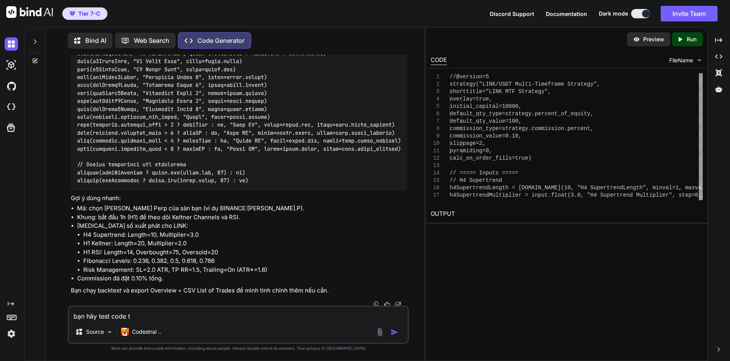
type textarea "bạn hãy test code tr"
type textarea "x"
type textarea "bạn hãy test code tru"
type textarea "x"
type textarea "bạn hãy test code truo"
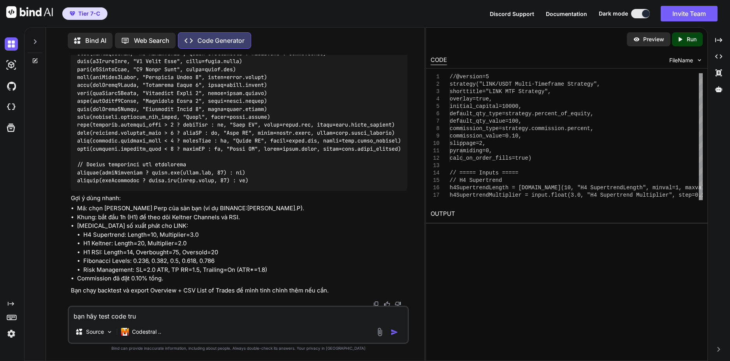
type textarea "x"
type textarea "bạn hãy test code trươ"
type textarea "x"
type textarea "bạn hãy test code trươc"
type textarea "x"
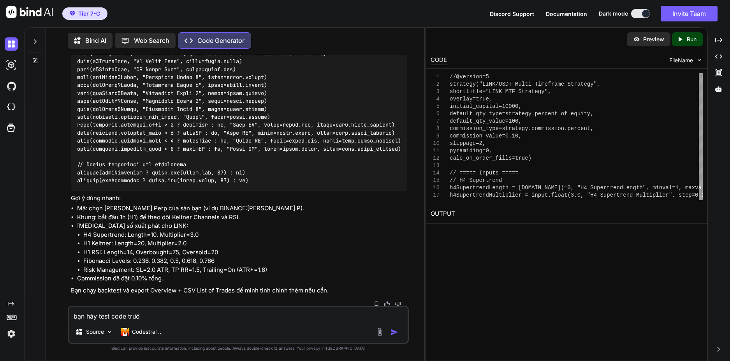
type textarea "bạn hãy test code trước"
type textarea "x"
type textarea "bạn hãy test code trước"
type textarea "x"
type textarea "bạn hãy test code trước k"
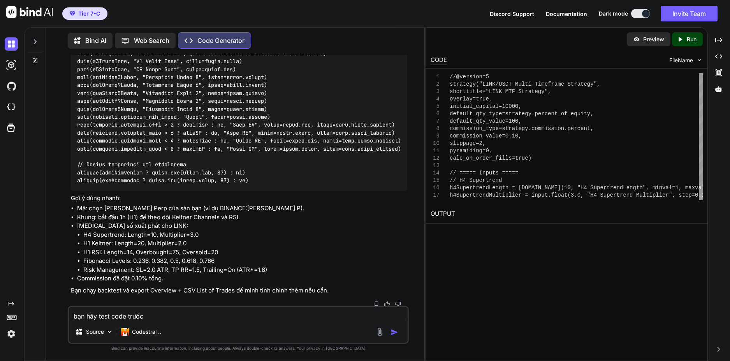
type textarea "x"
type textarea "bạn hãy test code trước kh"
type textarea "x"
type textarea "bạn hãy test code trước khi"
type textarea "x"
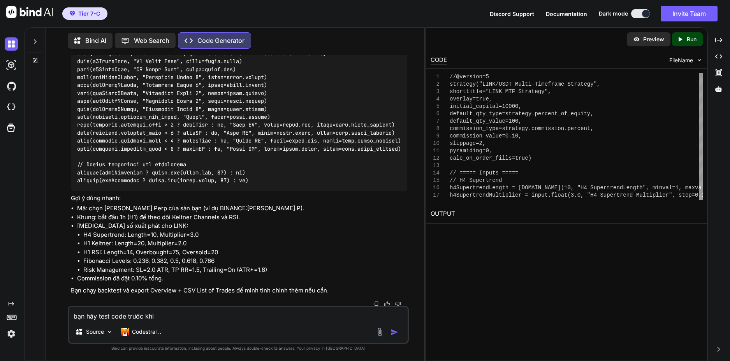
type textarea "bạn hãy test code trước khi"
type textarea "x"
type textarea "bạn hãy test code trước khi c"
type textarea "x"
type textarea "bạn hãy test code trước khi ch"
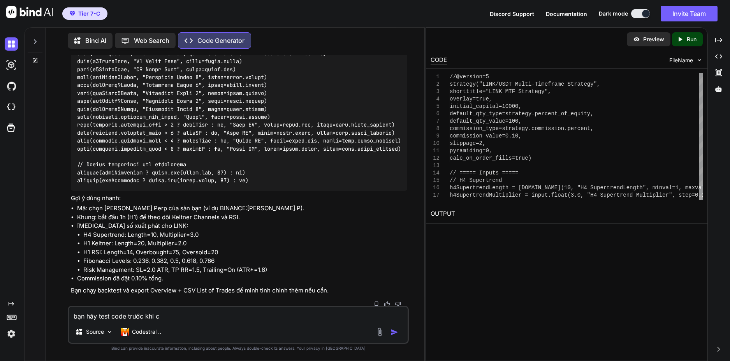
type textarea "x"
type textarea "bạn hãy test code trước khi cha"
type textarea "x"
type textarea "bạn hãy test code trước khi chay"
type textarea "x"
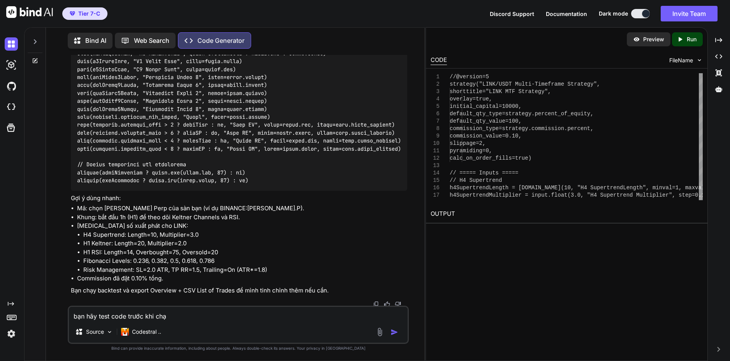
type textarea "bạn hãy test code trước khi chạy"
type textarea "x"
type textarea "bạn hãy test code trước khi chạy"
type textarea "x"
type textarea "bạn hãy test code trước khi chạy v"
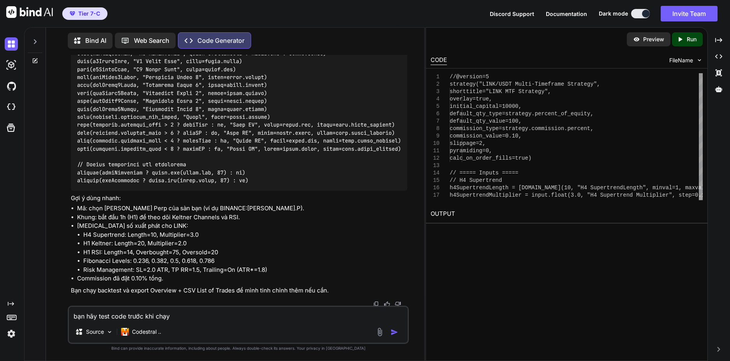
type textarea "x"
type textarea "bạn hãy test code trước khi chạy vi"
type textarea "x"
type textarea "bạn hãy test code trước khi chạy vì"
type textarea "x"
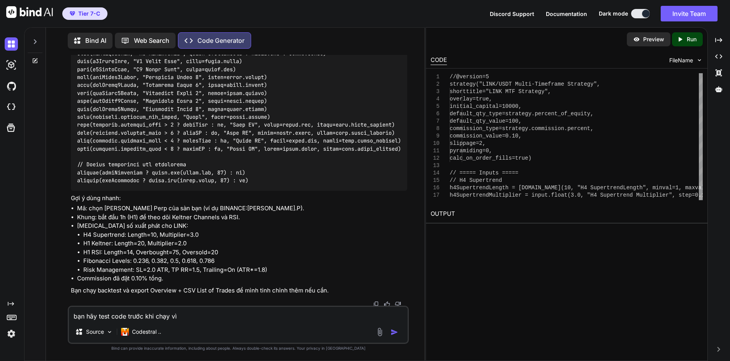
type textarea "bạn hãy test code trước khi chạy vì"
type textarea "x"
type textarea "bạn hãy test code trước khi chạy vì m"
type textarea "x"
type textarea "bạn hãy test code trước khi chạy vì mi"
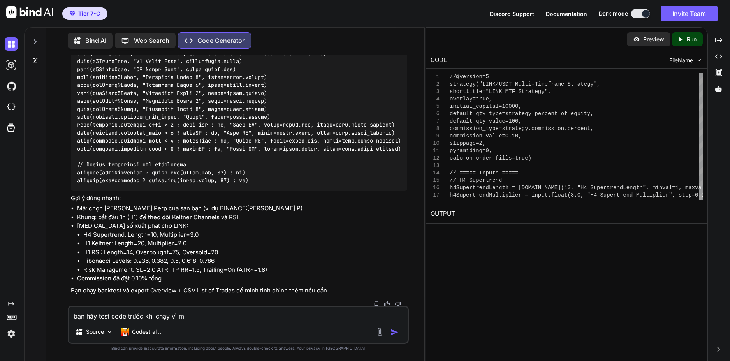
type textarea "x"
type textarea "bạn hãy test code trước khi chạy vì min"
type textarea "x"
type textarea "bạn hãy test code trước khi chạy vì minh"
type textarea "x"
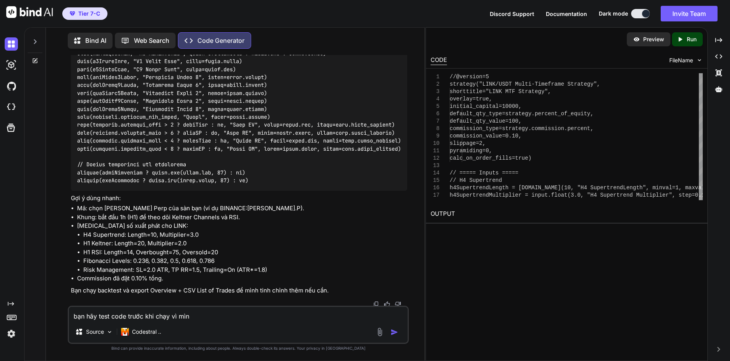
type textarea "bạn hãy test code trước khi chạy vì mình"
type textarea "x"
type textarea "bạn hãy test code trước khi chạy vì mình"
type textarea "x"
type textarea "bạn hãy test code trước khi chạy vì mình b"
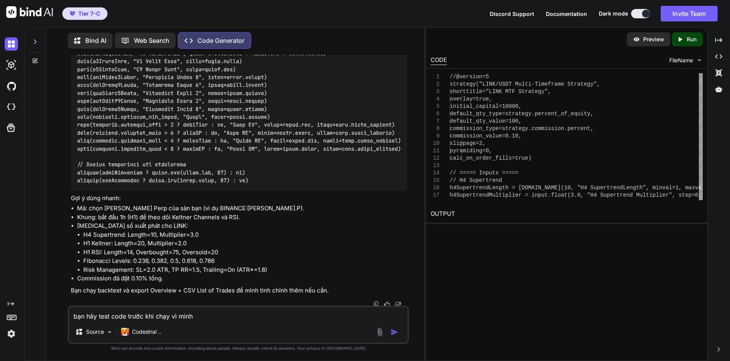
type textarea "x"
type textarea "bạn hãy test code trước khi chạy vì mình bi"
type textarea "x"
type textarea "bạn hãy test code trước khi chạy vì mình bị"
type textarea "x"
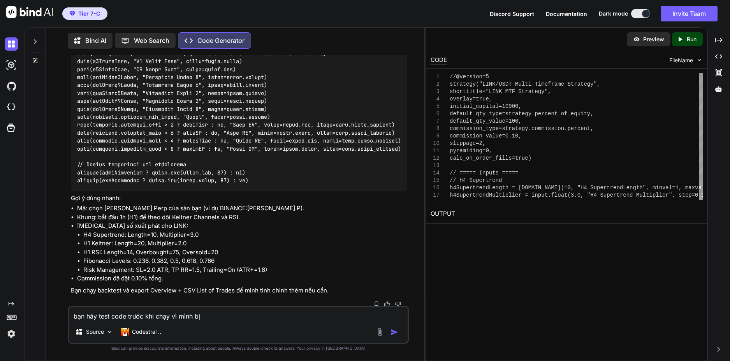
type textarea "bạn hãy test code trước khi chạy vì mình bị"
type textarea "x"
type textarea "bạn hãy test code trước khi chạy vì mình bị l"
type textarea "x"
type textarea "bạn hãy test code trước khi chạy vì mình bị lo"
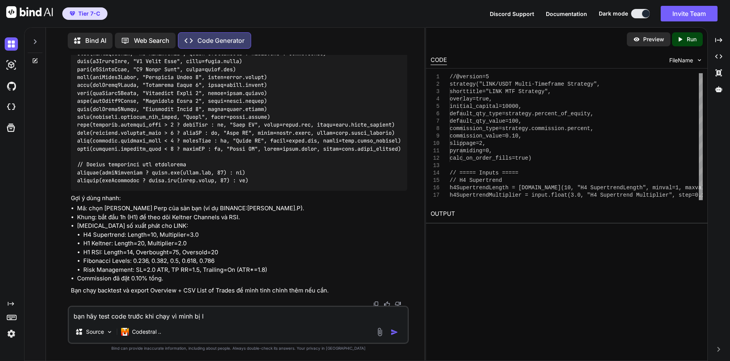
type textarea "x"
type textarea "bạn hãy test code trước khi chạy vì mình bị lô"
type textarea "x"
type textarea "bạn hãy test code trước khi chạy vì mình bị lỗi"
type textarea "x"
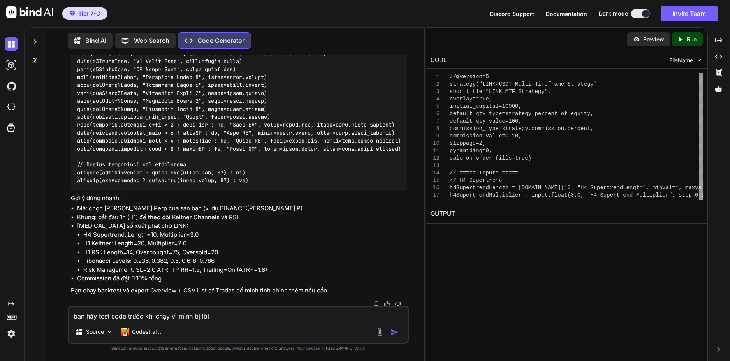
type textarea "bạn hãy test code trước khi chạy vì mình bị lỗi"
paste textarea "Cannot call "operator !=" with argument "expr1"="prevKeltnerColor". An argument…"
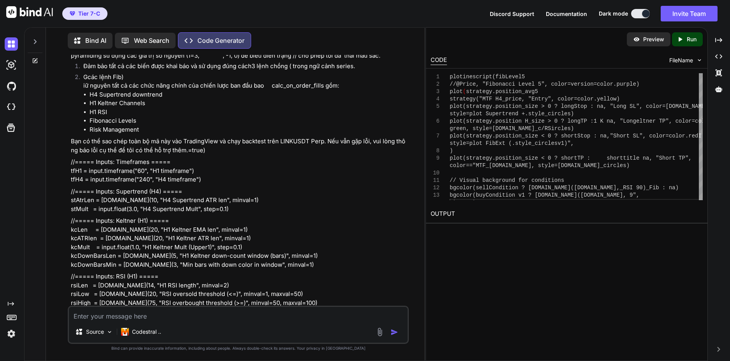
scroll to position [6097, 0]
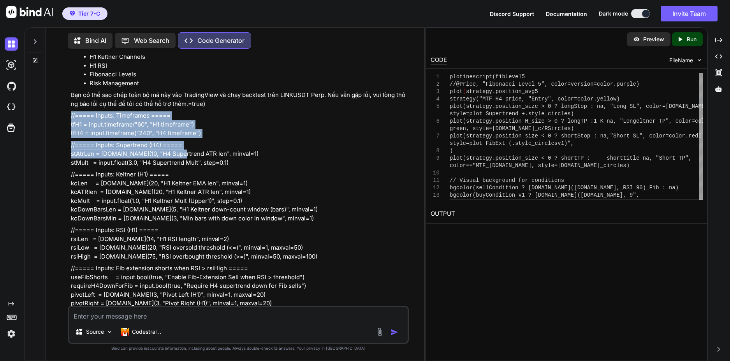
drag, startPoint x: 72, startPoint y: 137, endPoint x: 170, endPoint y: 177, distance: 106.5
click at [262, 138] on p "//===== Inputs: Timeframes ===== tfH1 = input.timeframe("60", "H1 timeframe") t…" at bounding box center [239, 124] width 336 height 26
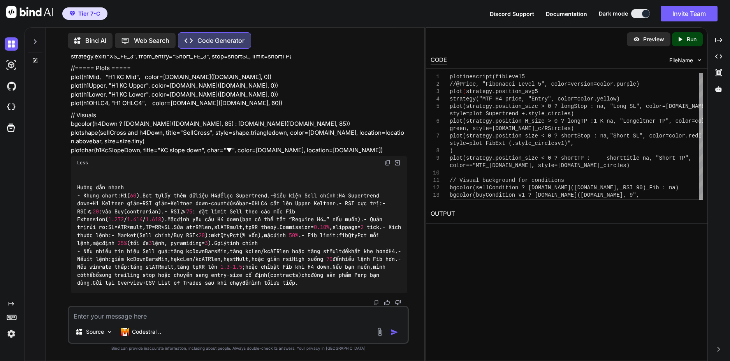
scroll to position [7538, 0]
click at [174, 315] on textarea at bounding box center [238, 314] width 339 height 14
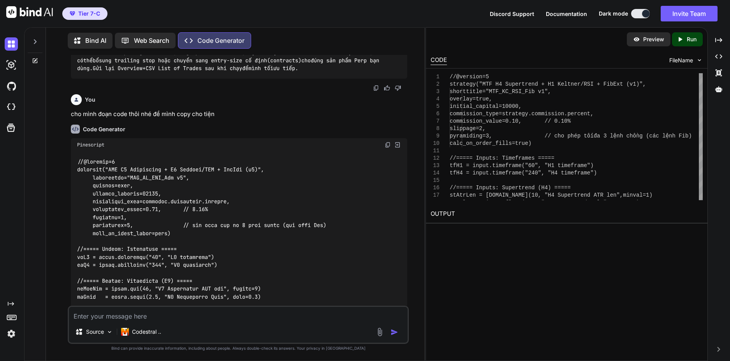
scroll to position [7698, 0]
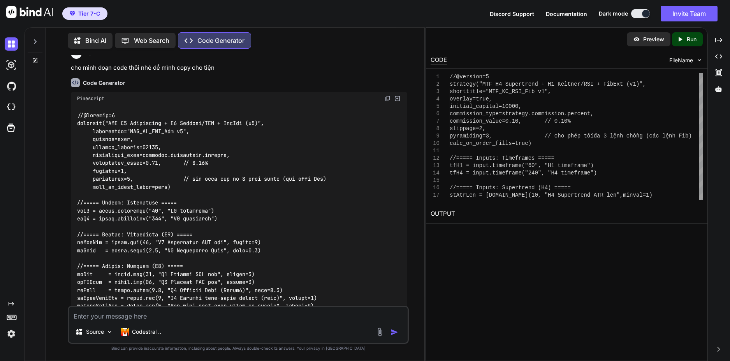
click at [388, 102] on img at bounding box center [388, 98] width 6 height 6
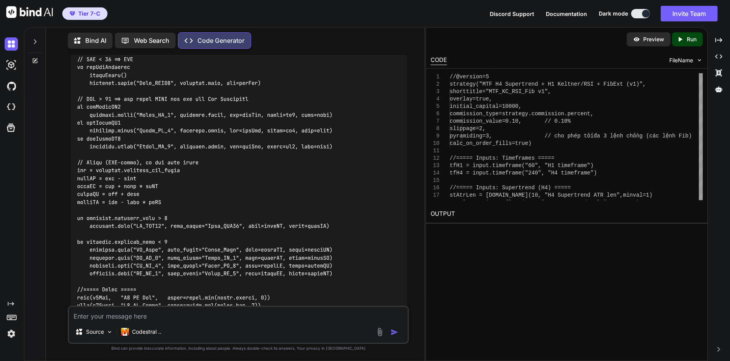
scroll to position [8774, 0]
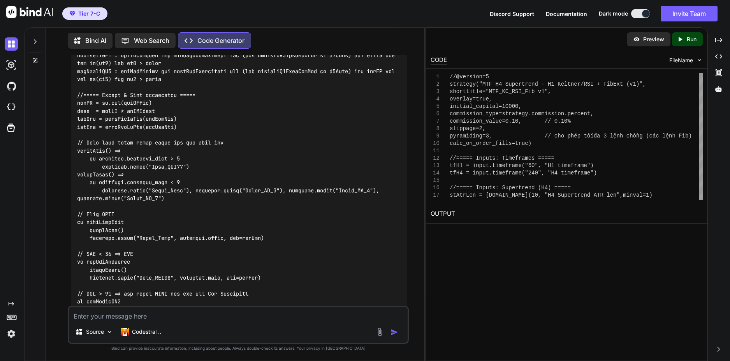
click at [130, 317] on textarea at bounding box center [238, 314] width 339 height 14
paste textarea "Could not find function or function reference 'ta.sum'"
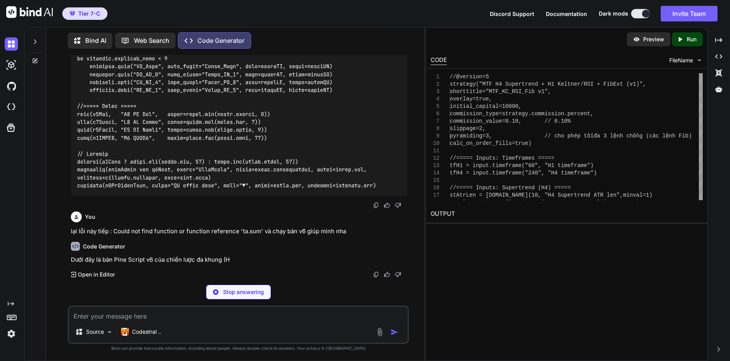
scroll to position [9245, 0]
click at [562, 15] on span "Documentation" at bounding box center [566, 14] width 41 height 7
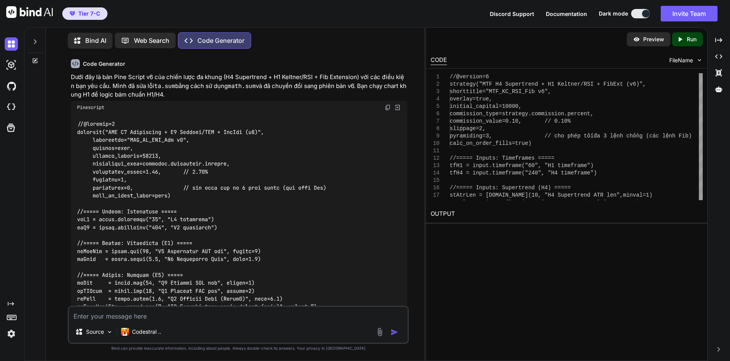
scroll to position [9401, 0]
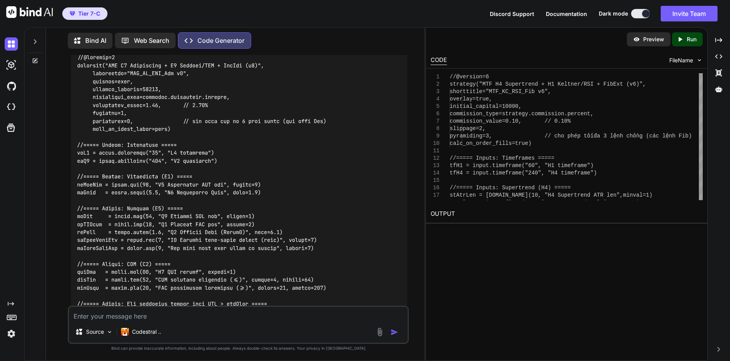
click at [387, 44] on img at bounding box center [388, 41] width 6 height 6
click at [157, 318] on textarea at bounding box center [238, 314] width 339 height 14
paste textarea "The "strategy.order" function does not have an argument with the name "when""
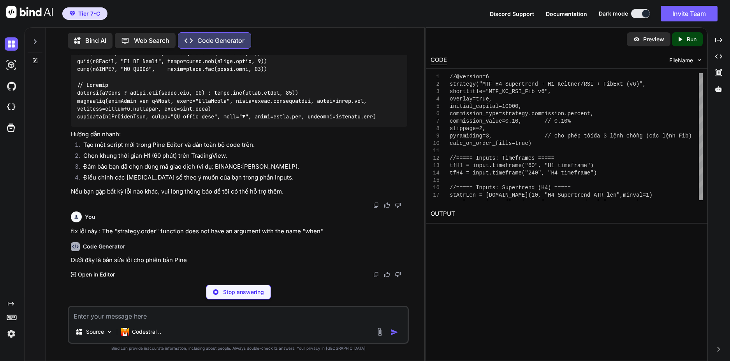
scroll to position [11007, 0]
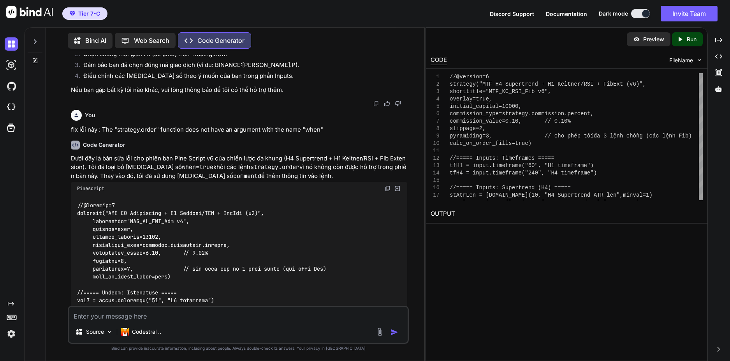
click at [516, 16] on span "Discord Support" at bounding box center [512, 14] width 44 height 7
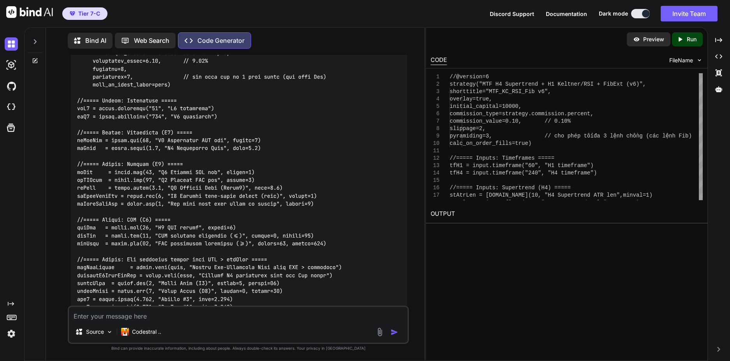
scroll to position [11201, 0]
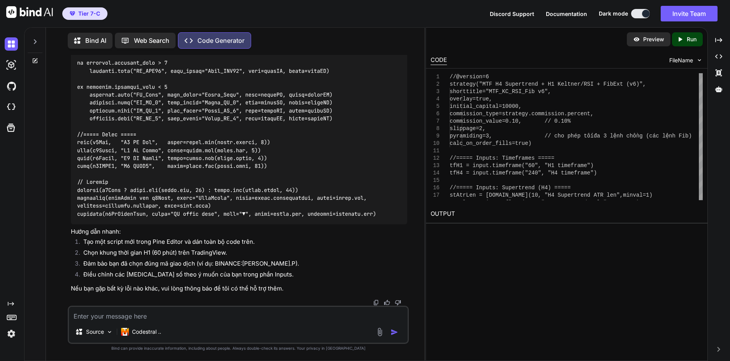
scroll to position [12686, 0]
click at [203, 313] on textarea at bounding box center [238, 314] width 339 height 14
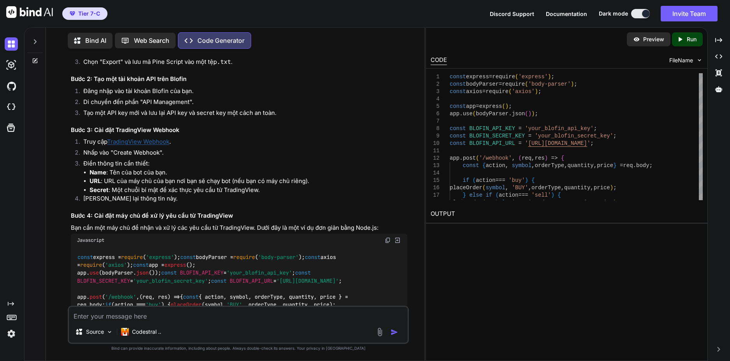
scroll to position [12924, 0]
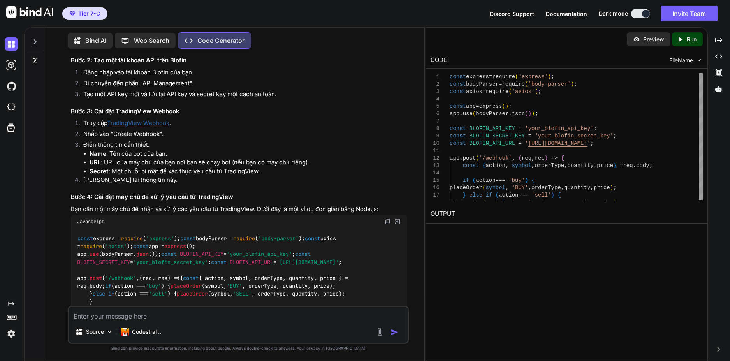
click at [248, 65] on h3 "Bước 2: Tạo một tài khoản API trên Blofin" at bounding box center [239, 60] width 336 height 9
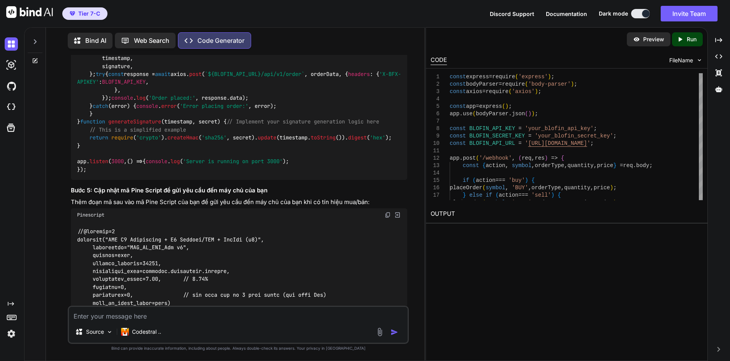
scroll to position [13083, 0]
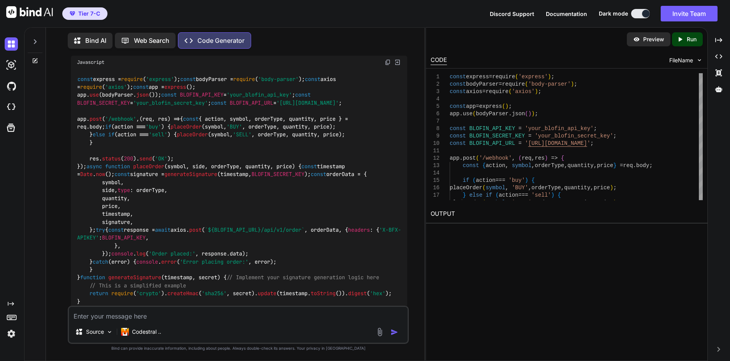
drag, startPoint x: 114, startPoint y: 100, endPoint x: 159, endPoint y: 40, distance: 74.8
copy li "Create Webhook"
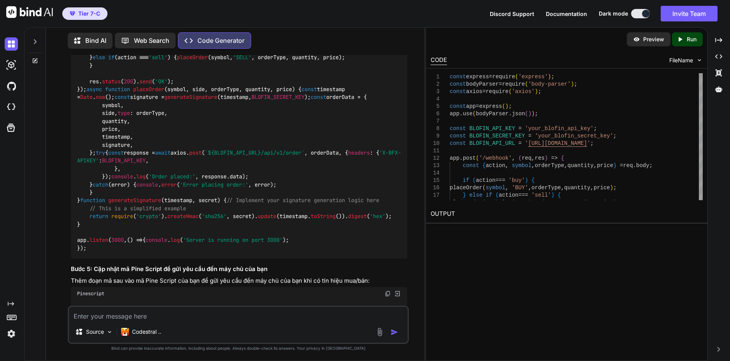
scroll to position [13161, 0]
